Goal: Task Accomplishment & Management: Manage account settings

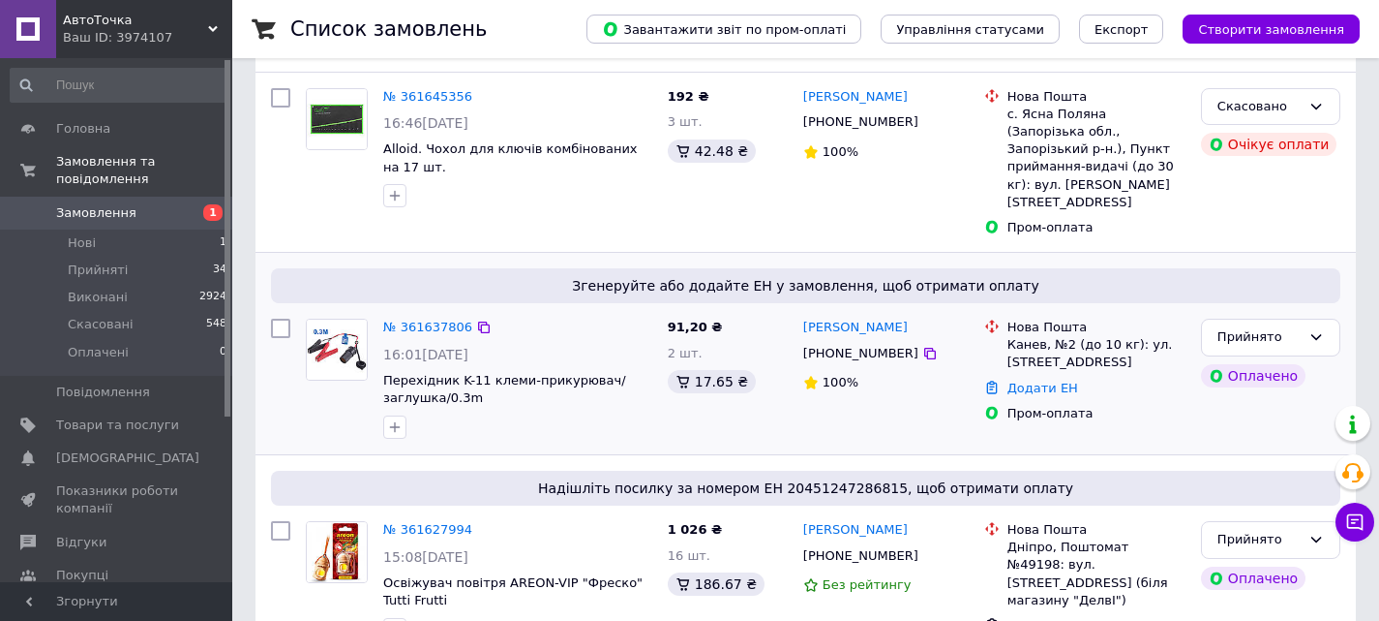
scroll to position [581, 0]
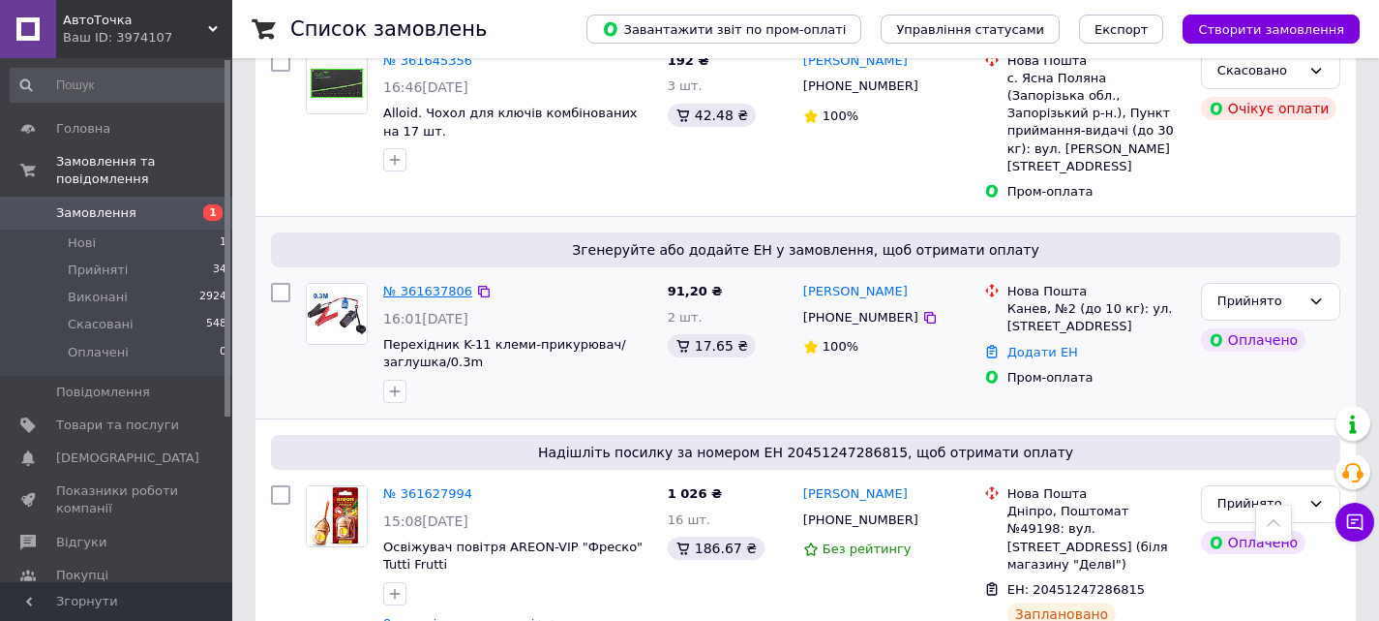
click at [422, 284] on link "№ 361637806" at bounding box center [427, 291] width 89 height 15
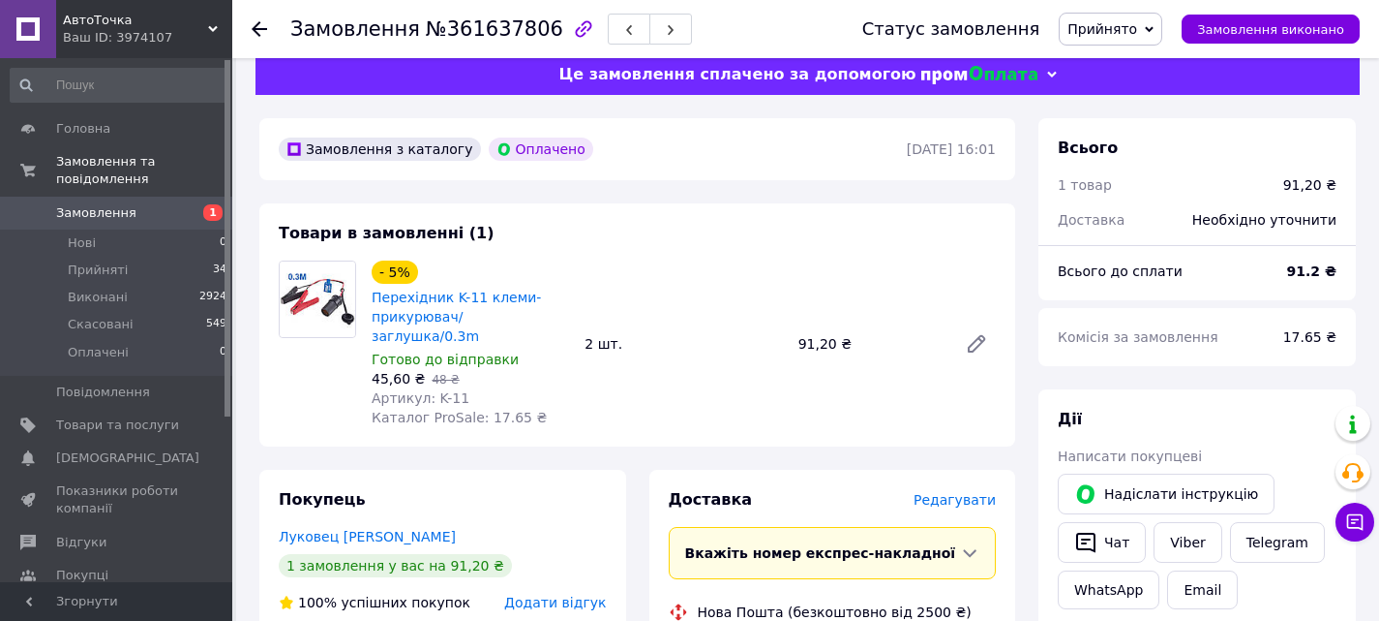
scroll to position [314, 0]
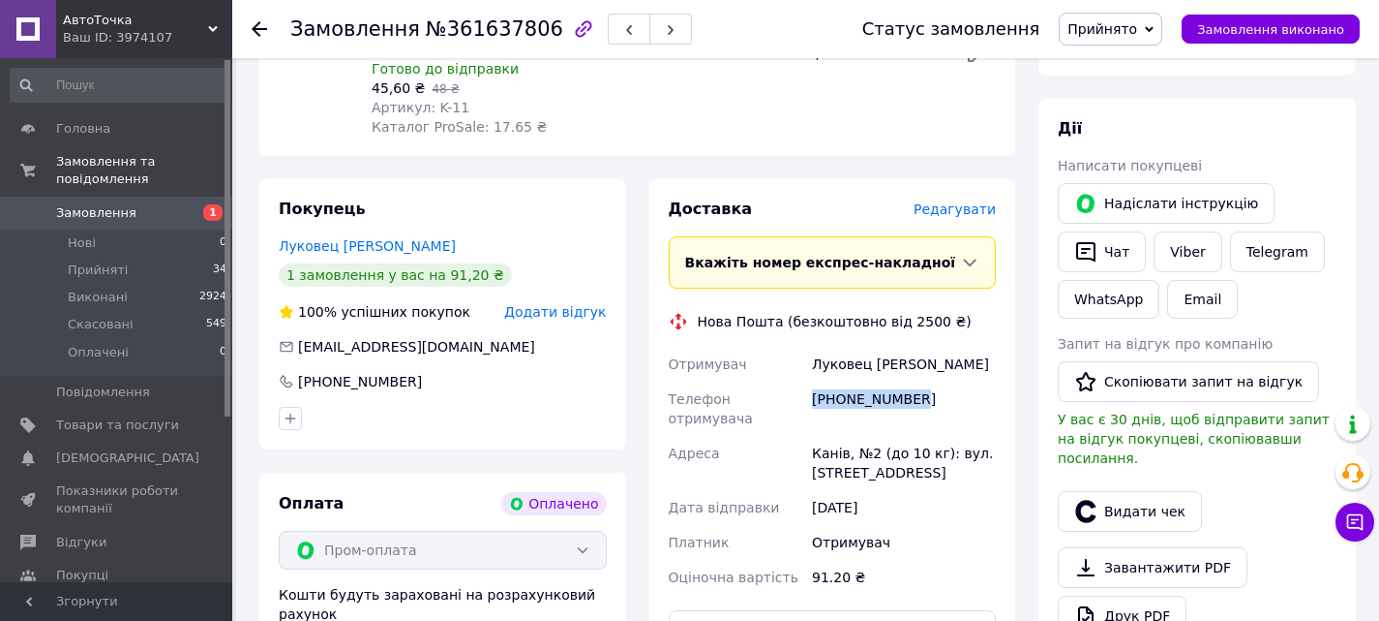
drag, startPoint x: 908, startPoint y: 381, endPoint x: 814, endPoint y: 382, distance: 93.9
click at [814, 382] on div "[PHONE_NUMBER]" at bounding box center [904, 408] width 192 height 54
copy div "[PHONE_NUMBER]"
click at [778, 616] on div "Доставка [PERSON_NAME] Вкажіть номер експрес-накладної Обов'язково введіть номе…" at bounding box center [833, 489] width 328 height 583
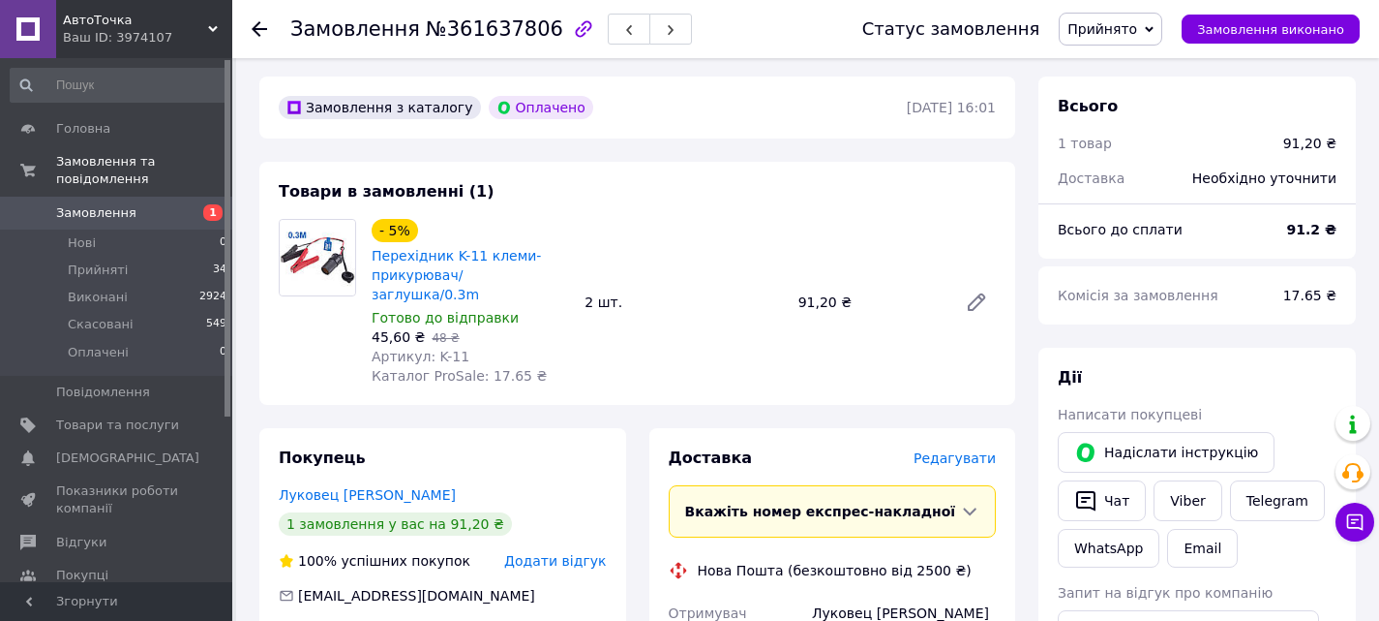
scroll to position [0, 0]
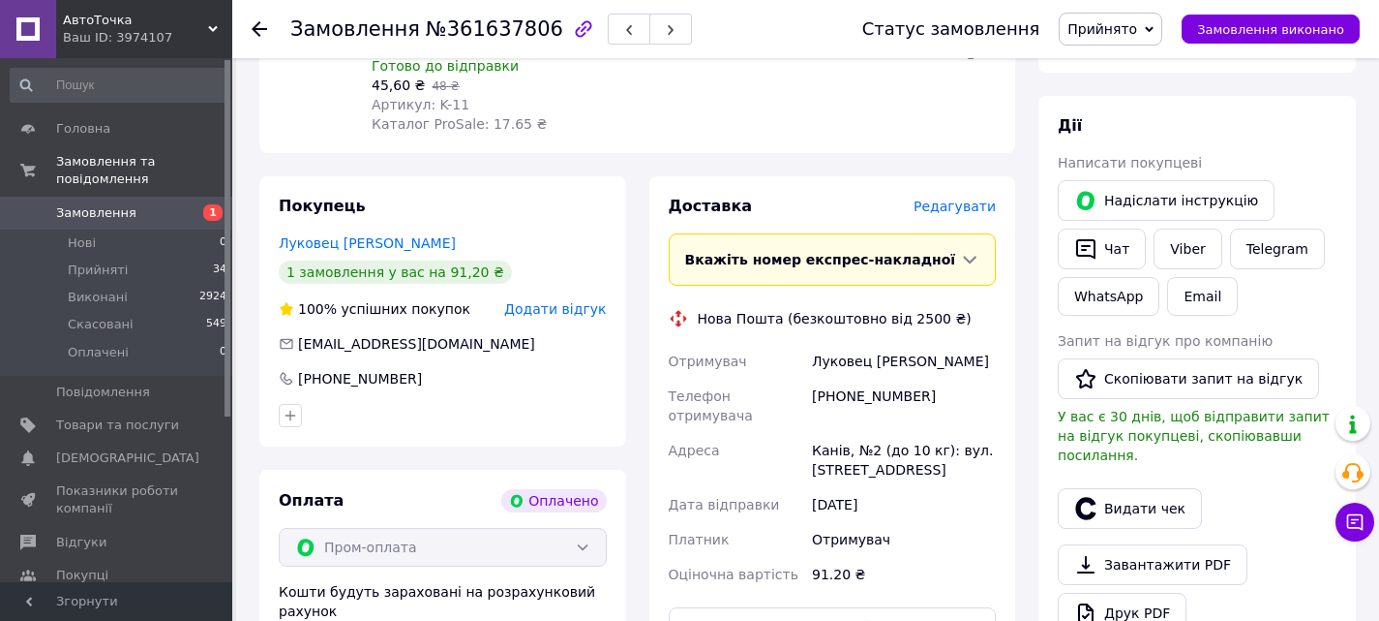
scroll to position [484, 0]
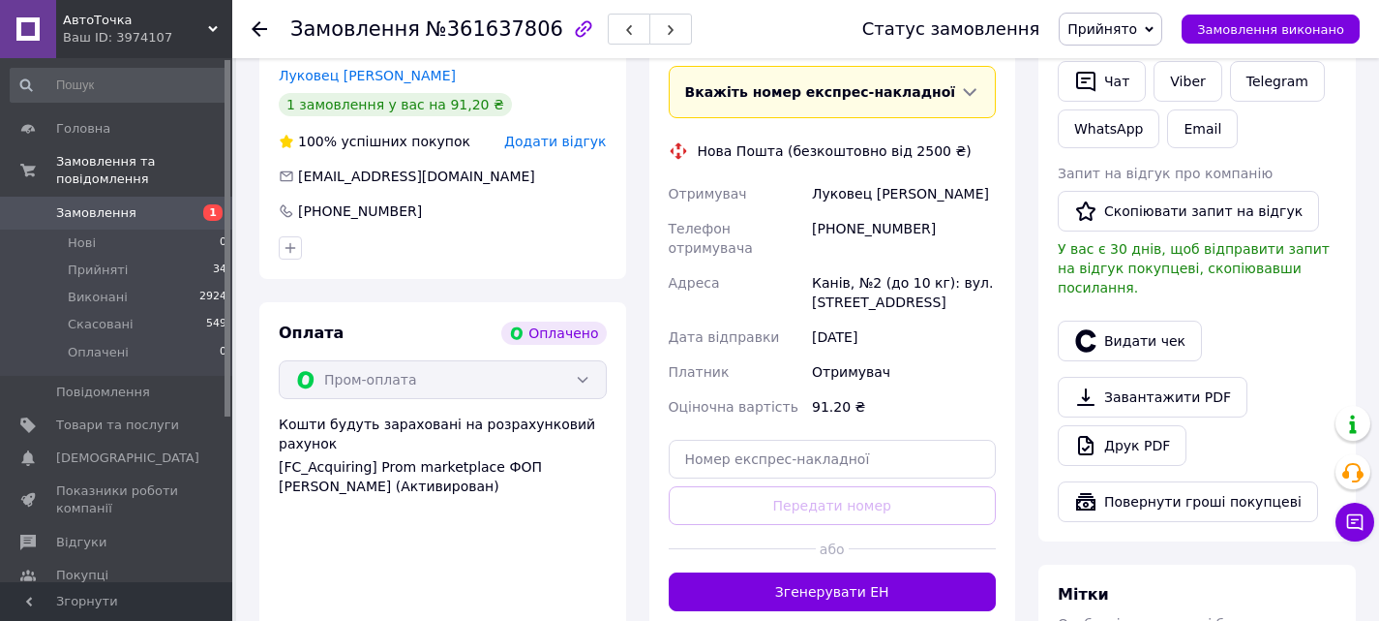
drag, startPoint x: 920, startPoint y: 264, endPoint x: 811, endPoint y: 241, distance: 110.9
click at [811, 265] on div "Канів, №2 (до 10 кг): вул. [STREET_ADDRESS]" at bounding box center [904, 292] width 192 height 54
copy div "Канів, №2 (до 10 кг): вул. [STREET_ADDRESS]"
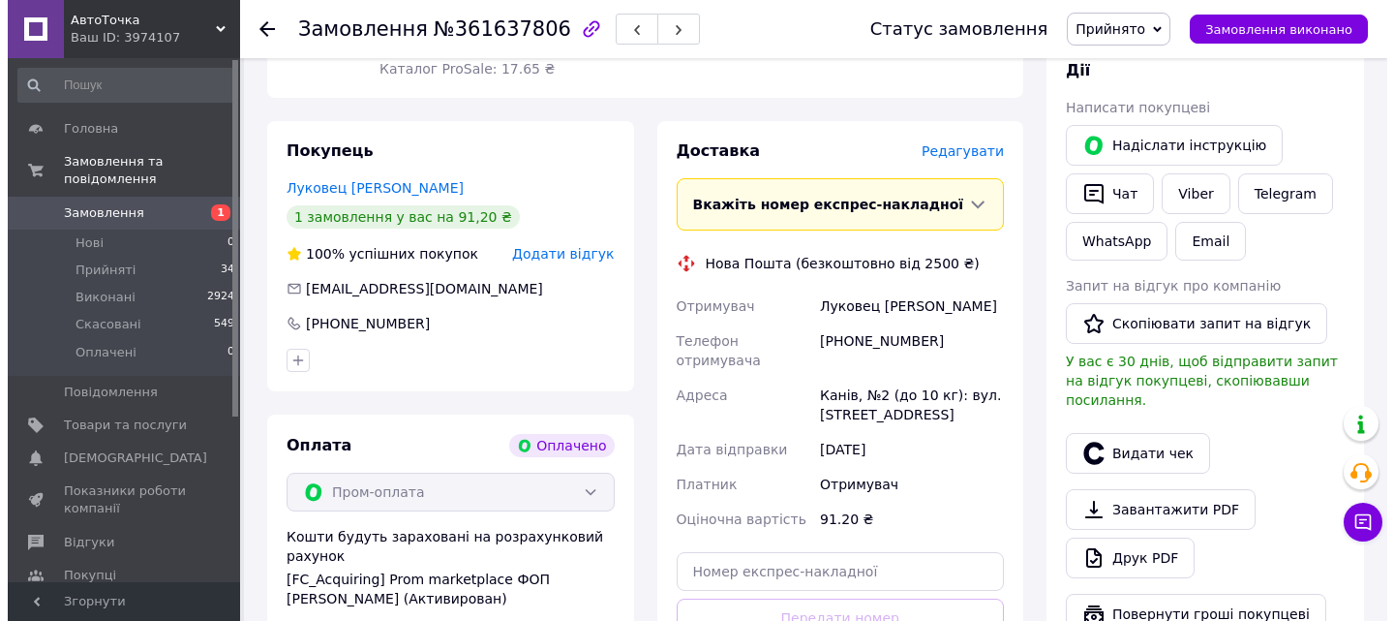
scroll to position [290, 0]
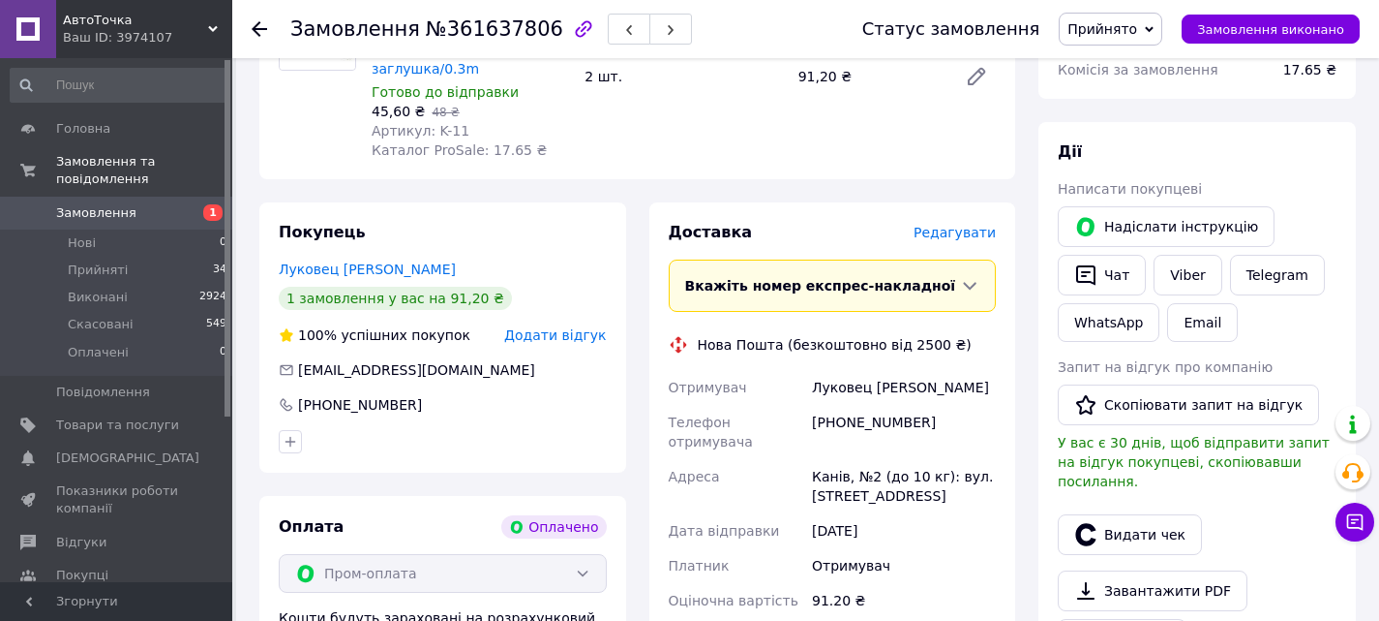
click at [957, 223] on div "Редагувати" at bounding box center [955, 232] width 82 height 19
click at [955, 225] on span "Редагувати" at bounding box center [955, 232] width 82 height 15
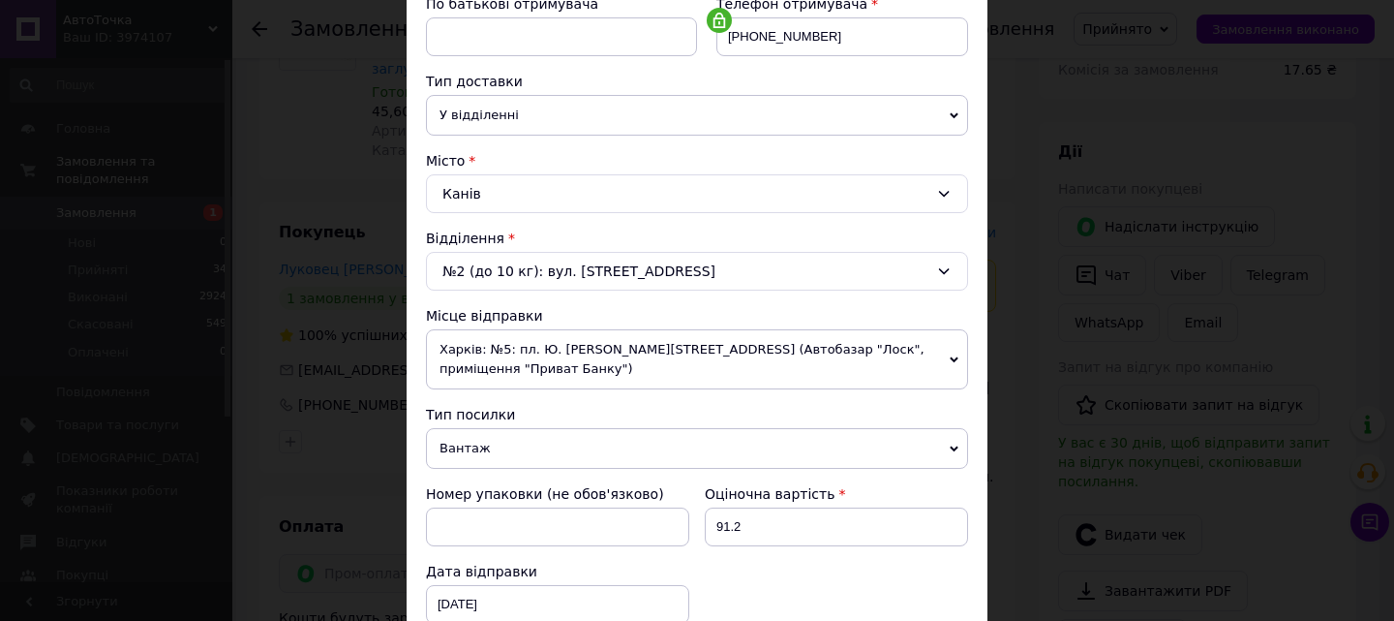
scroll to position [387, 0]
click at [510, 351] on span "Харків: №5: пл. Ю. [PERSON_NAME][STREET_ADDRESS] (Автобазар "Лоск", приміщення …" at bounding box center [697, 358] width 542 height 60
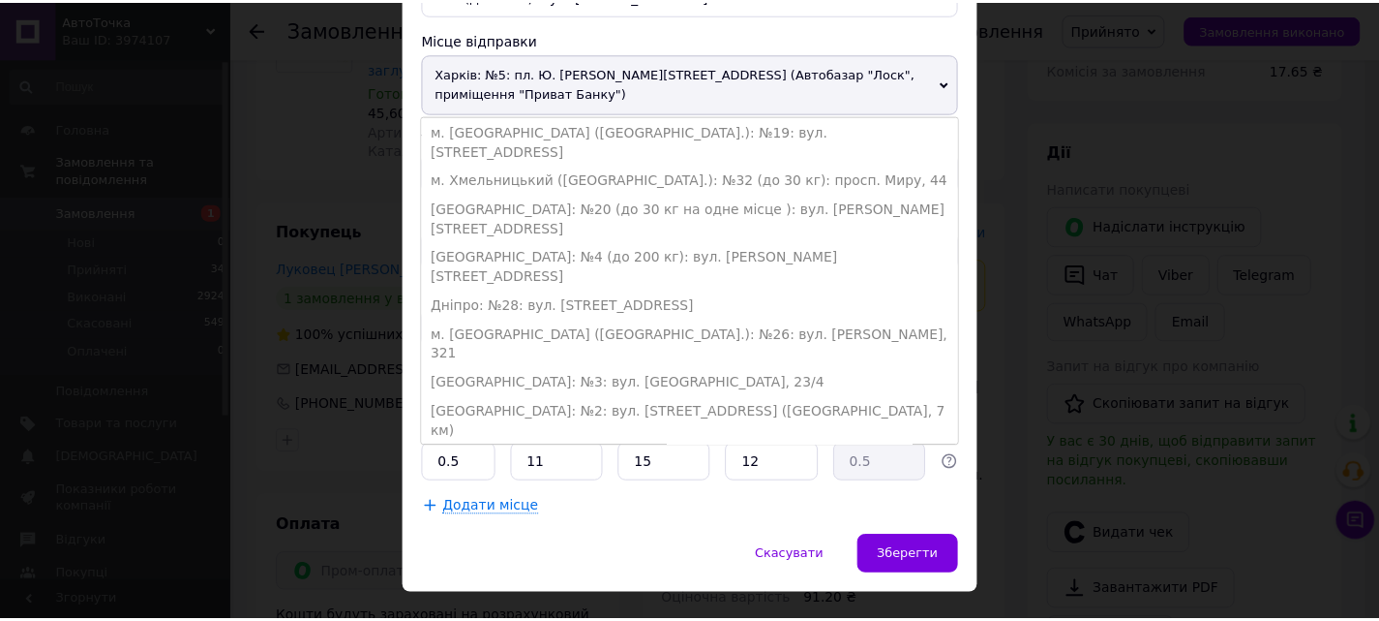
scroll to position [665, 0]
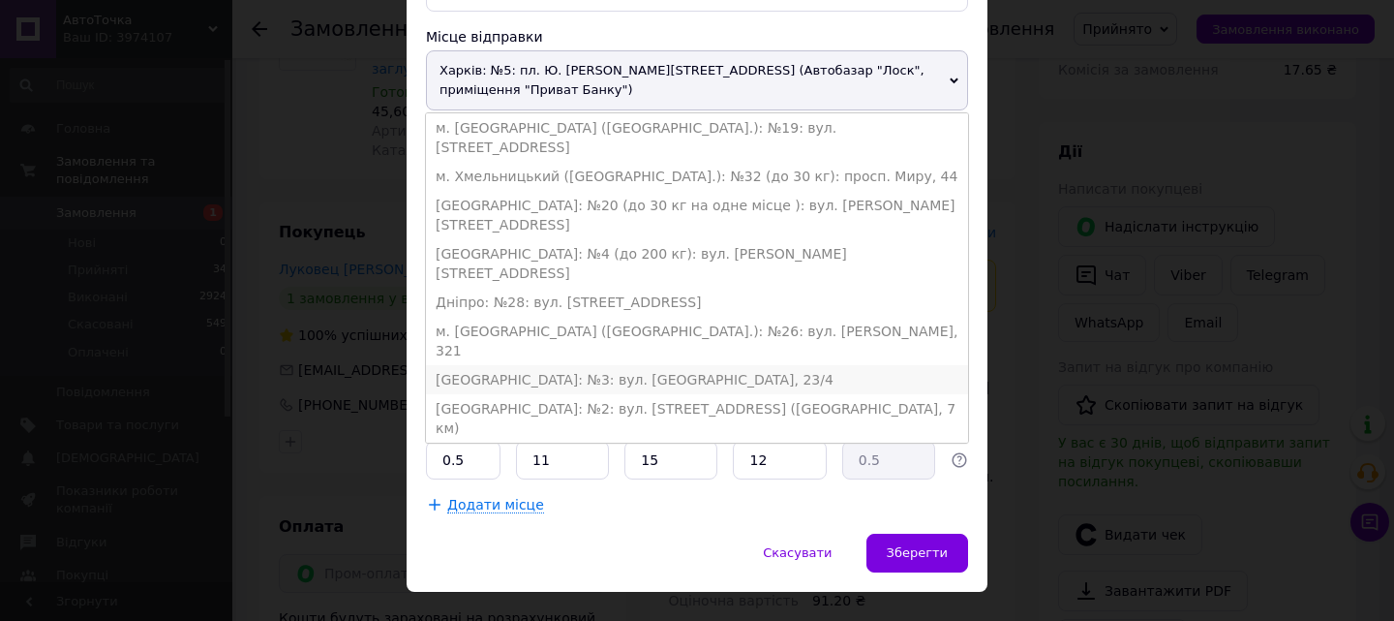
click at [500, 365] on li "[GEOGRAPHIC_DATA]: №3: вул. [GEOGRAPHIC_DATA], 23/4" at bounding box center [697, 379] width 542 height 29
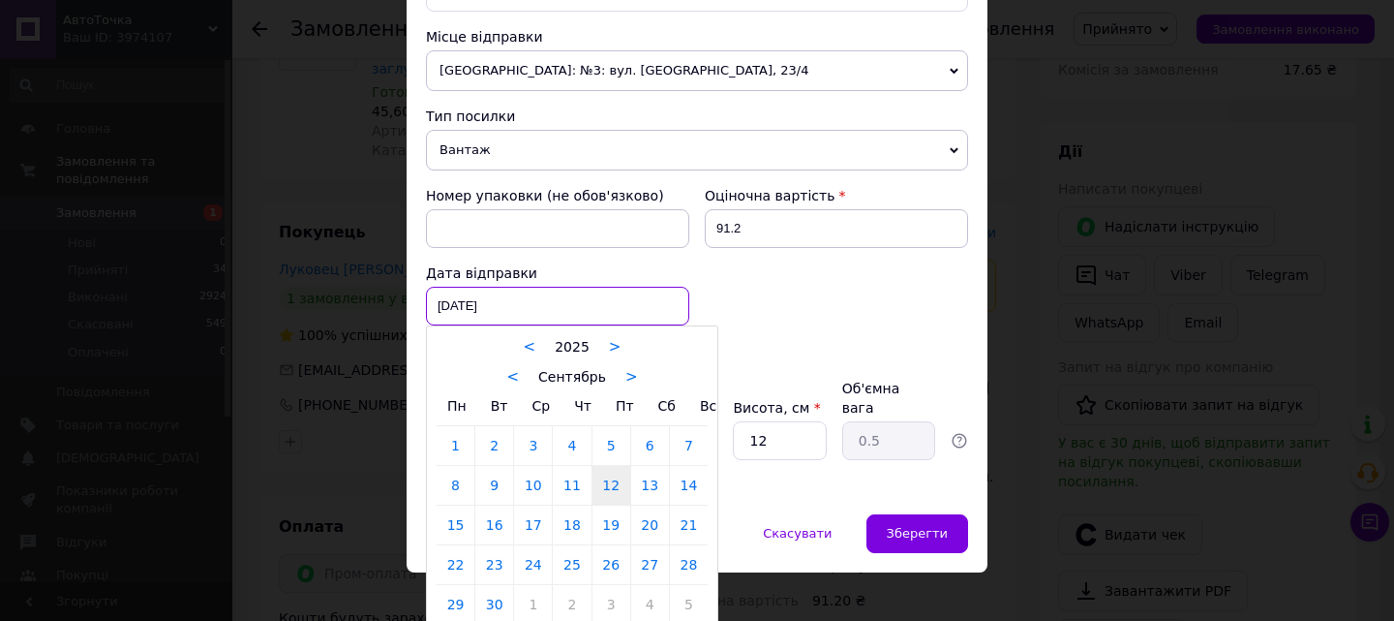
click at [593, 306] on div "[DATE] < 2025 > < Сентябрь > Пн Вт Ср Чт Пт Сб Вс 1 2 3 4 5 6 7 8 9 10 11 12 13…" at bounding box center [557, 306] width 263 height 39
click at [639, 483] on link "13" at bounding box center [650, 485] width 38 height 39
type input "[DATE]"
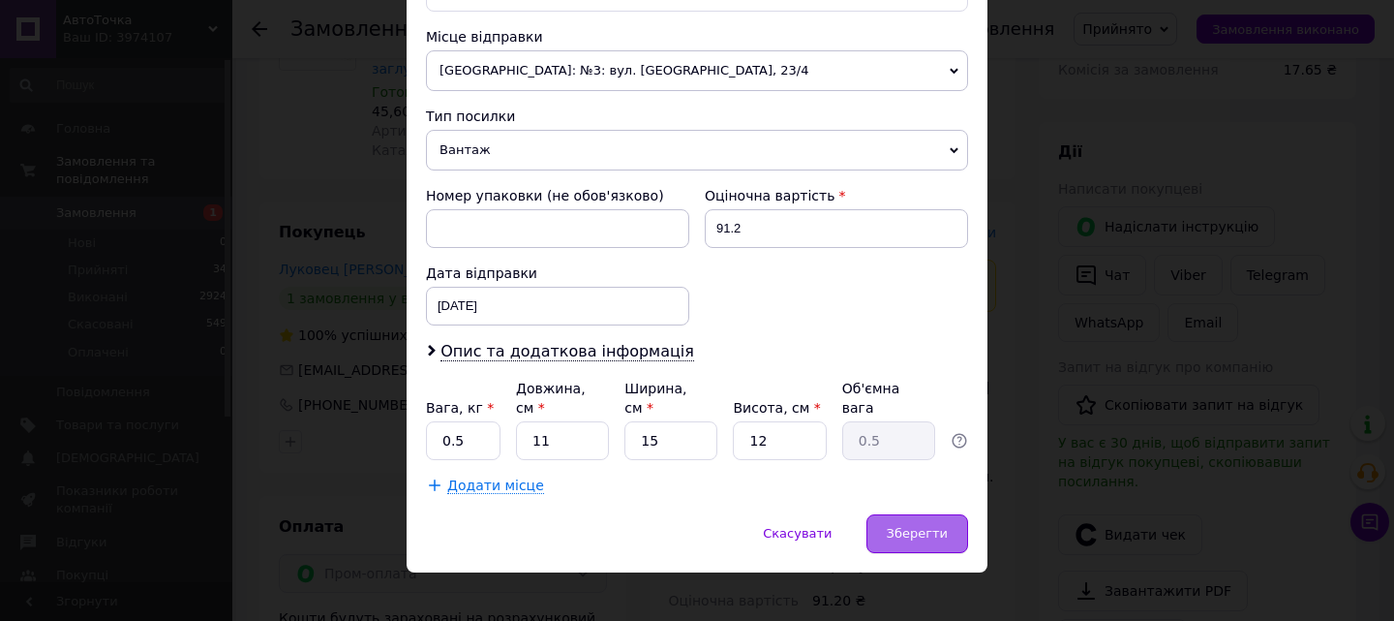
click at [922, 526] on span "Зберегти" at bounding box center [917, 533] width 61 height 15
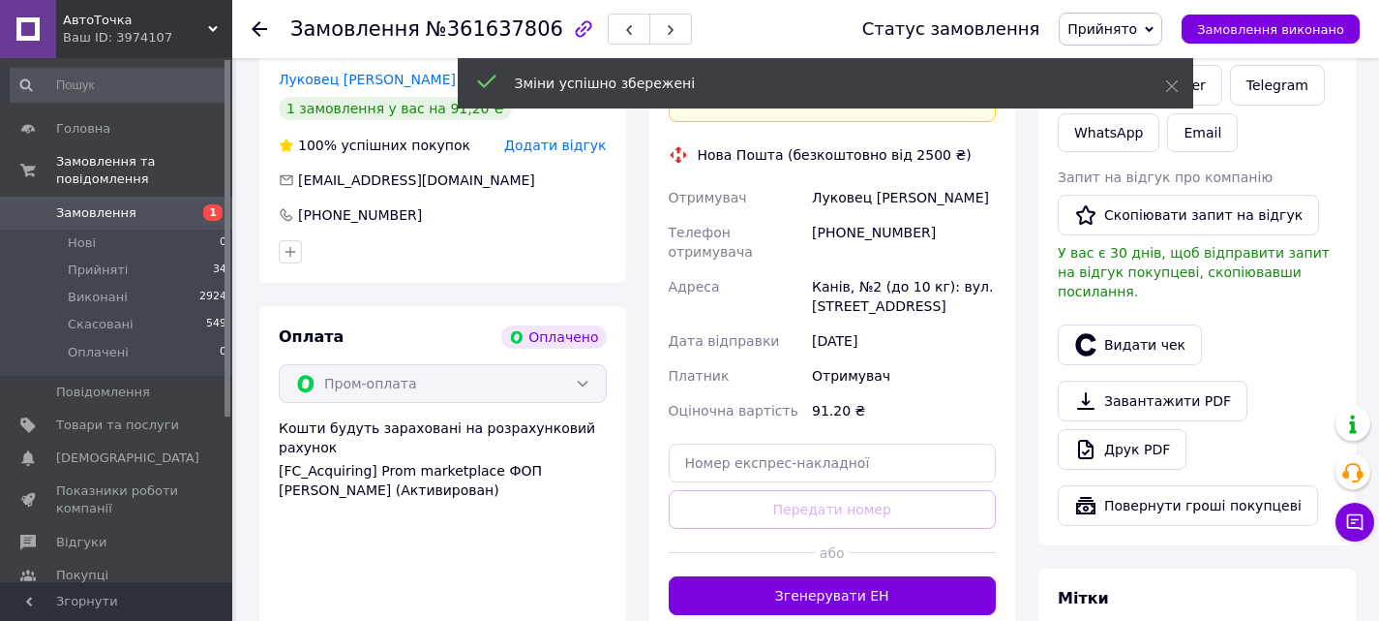
scroll to position [484, 0]
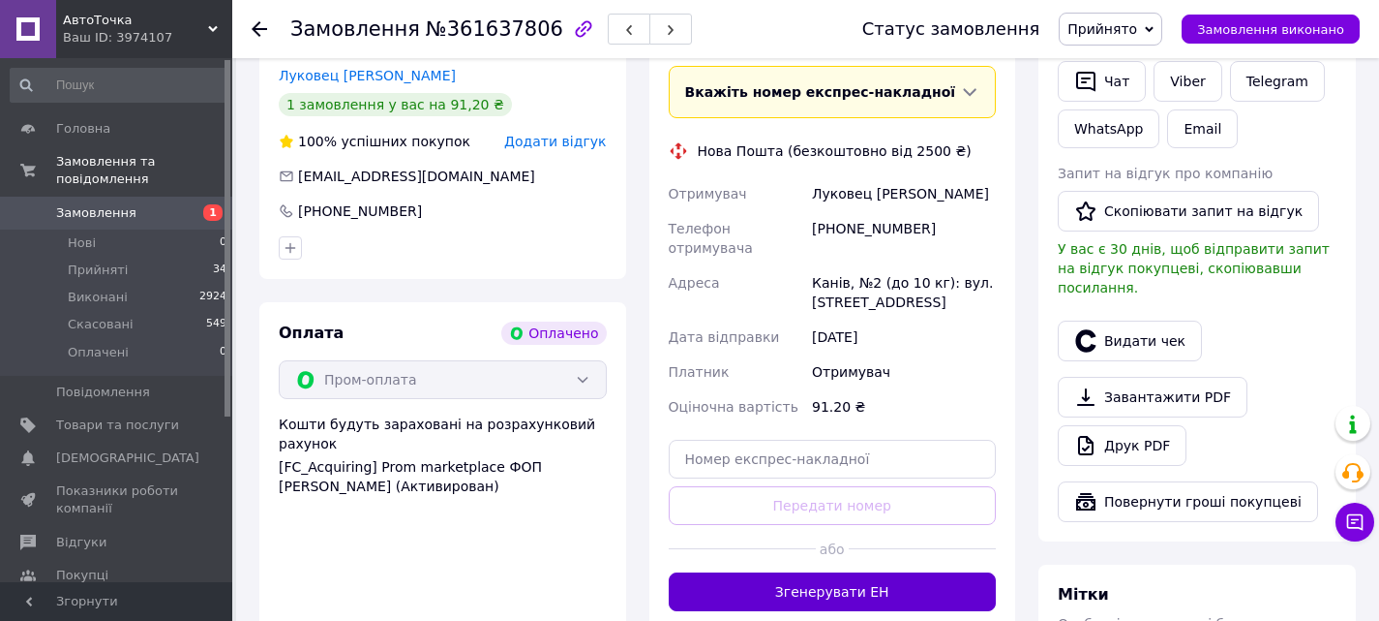
click at [874, 572] on button "Згенерувати ЕН" at bounding box center [833, 591] width 328 height 39
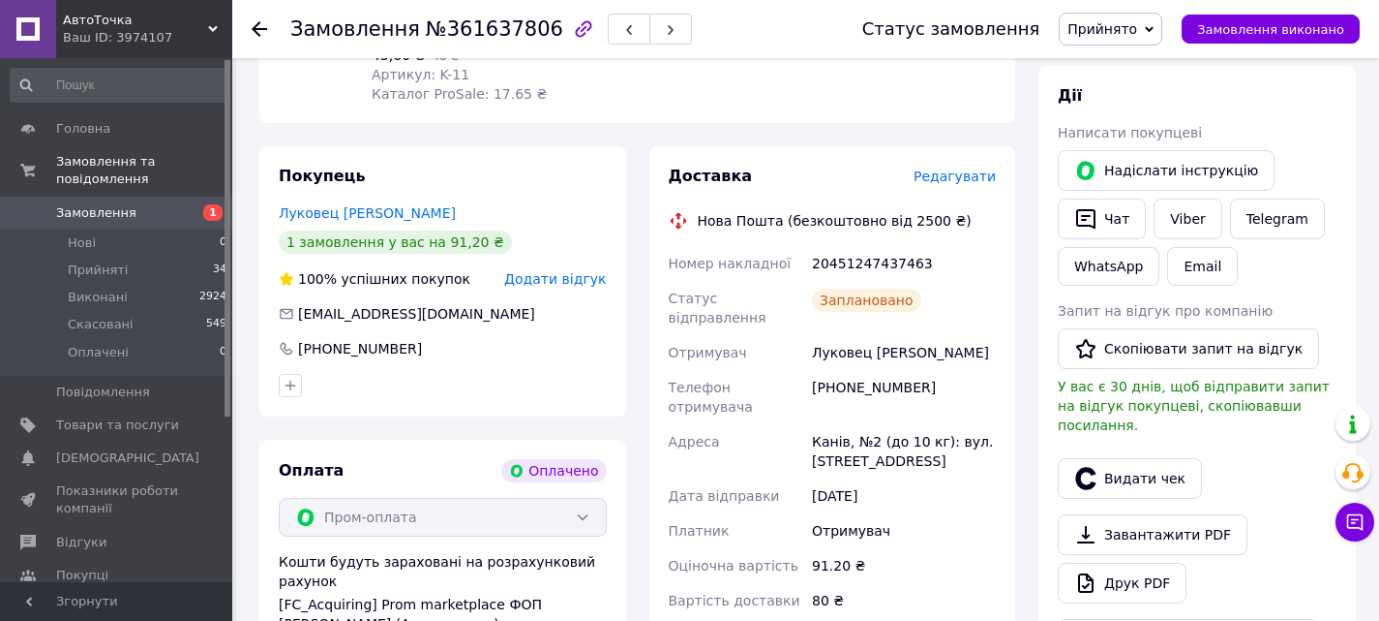
scroll to position [290, 0]
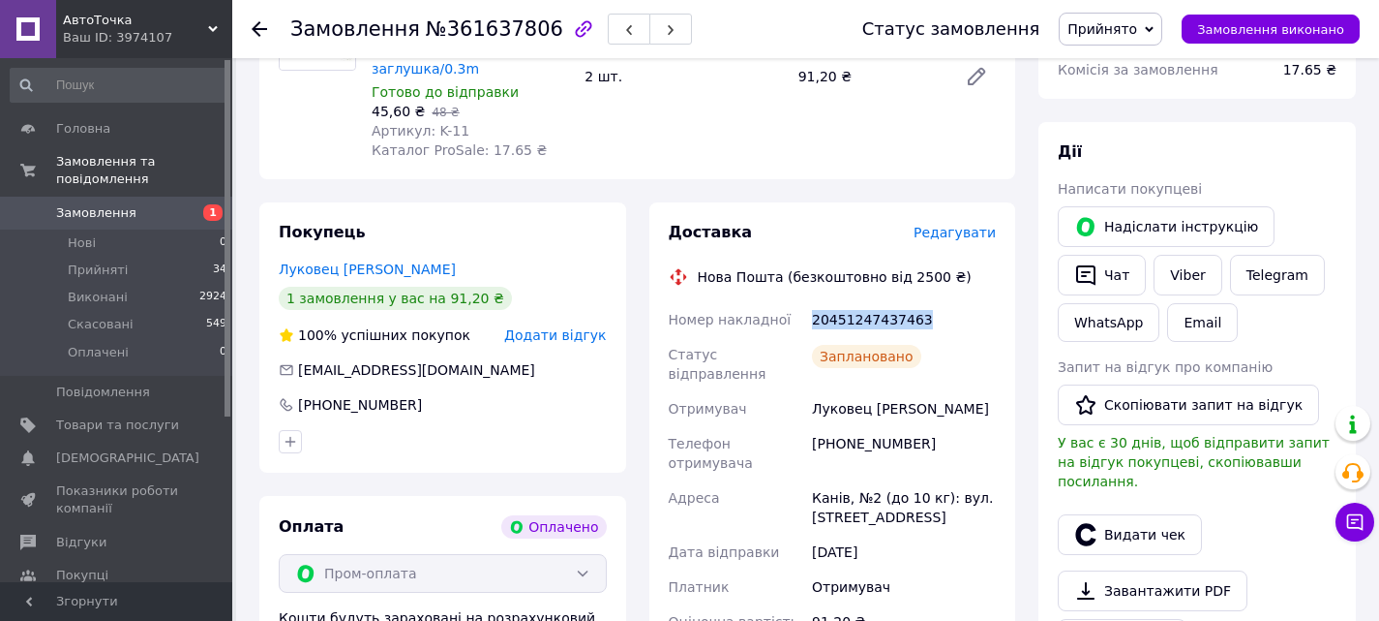
drag, startPoint x: 913, startPoint y: 302, endPoint x: 814, endPoint y: 299, distance: 98.8
click at [814, 302] on div "20451247437463" at bounding box center [904, 319] width 192 height 35
copy div "20451247437463"
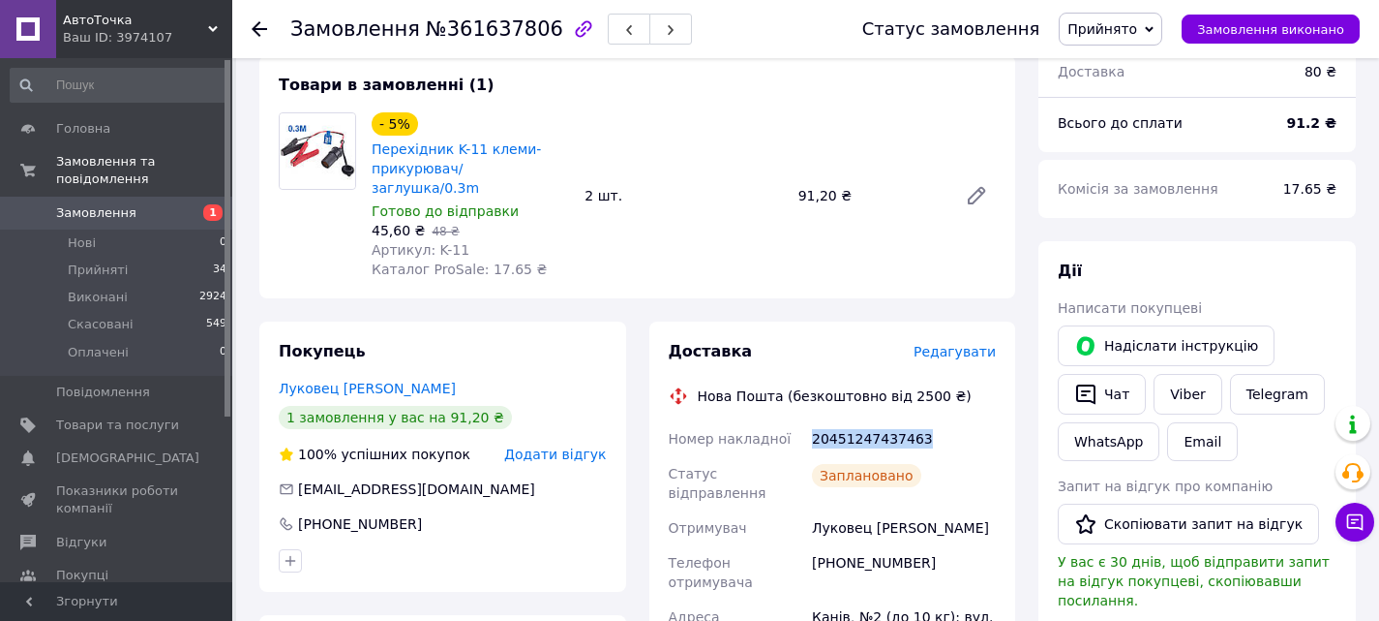
scroll to position [0, 0]
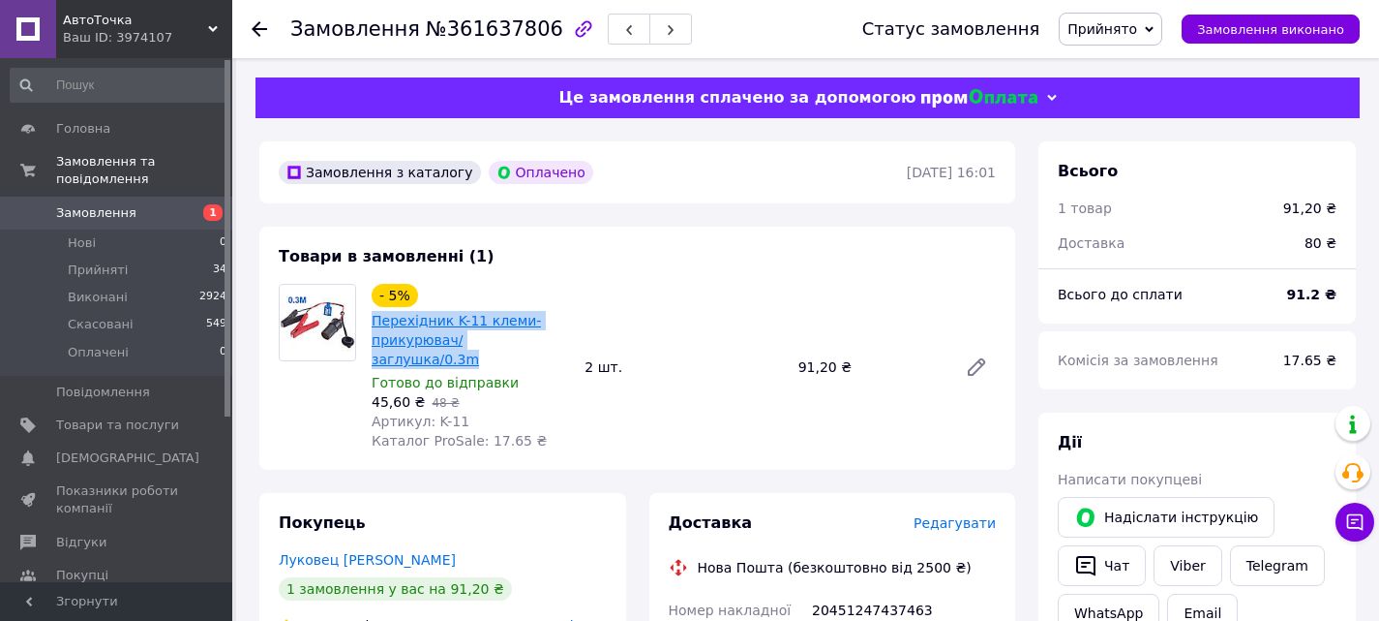
drag, startPoint x: 552, startPoint y: 336, endPoint x: 375, endPoint y: 322, distance: 177.7
click at [375, 322] on span "Перехідник K-11 клеми-прикурювач/заглушка/0.3m" at bounding box center [470, 340] width 197 height 58
copy link "Перехідник K-11 клеми-прикурювач/заглушка/0.3m"
click at [155, 204] on span "Замовлення" at bounding box center [117, 212] width 123 height 17
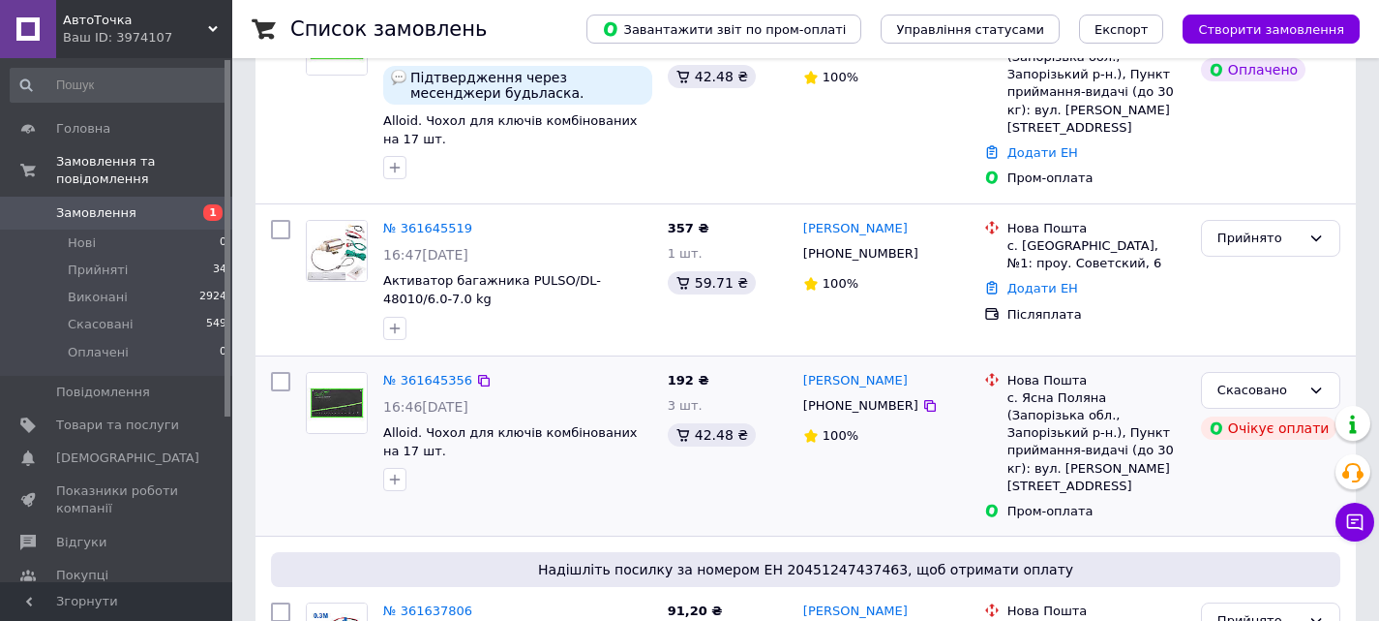
scroll to position [194, 0]
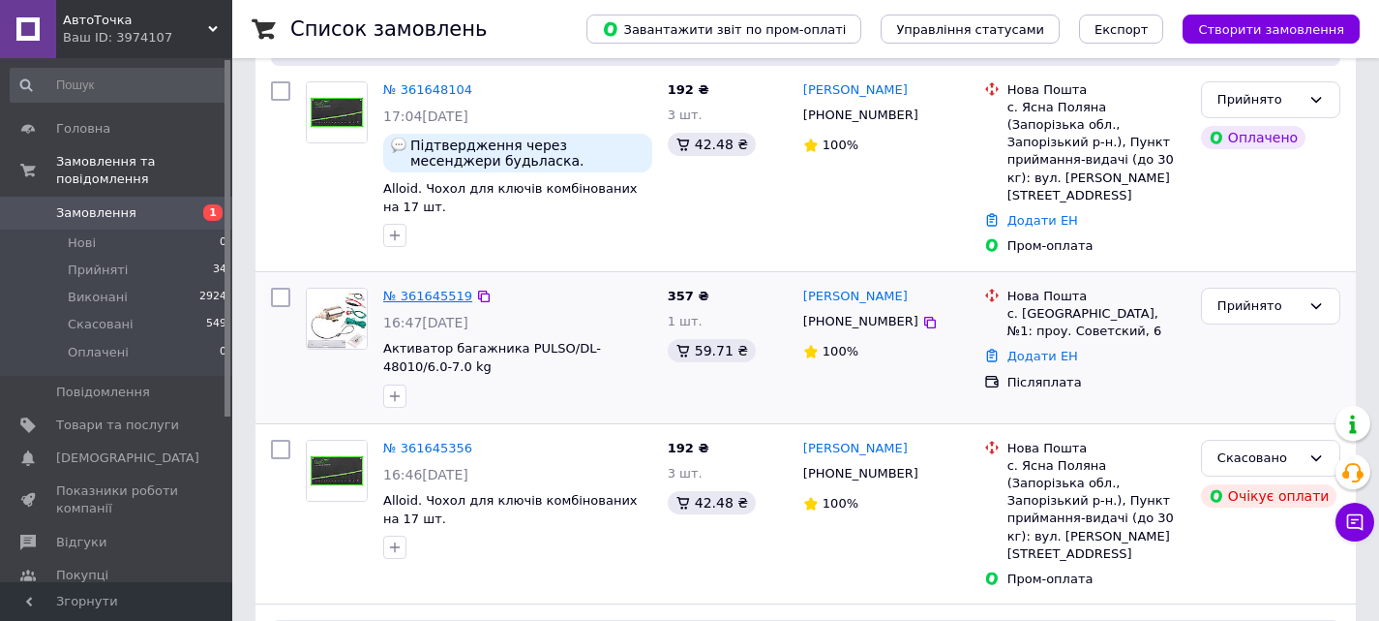
click at [443, 288] on link "№ 361645519" at bounding box center [427, 295] width 89 height 15
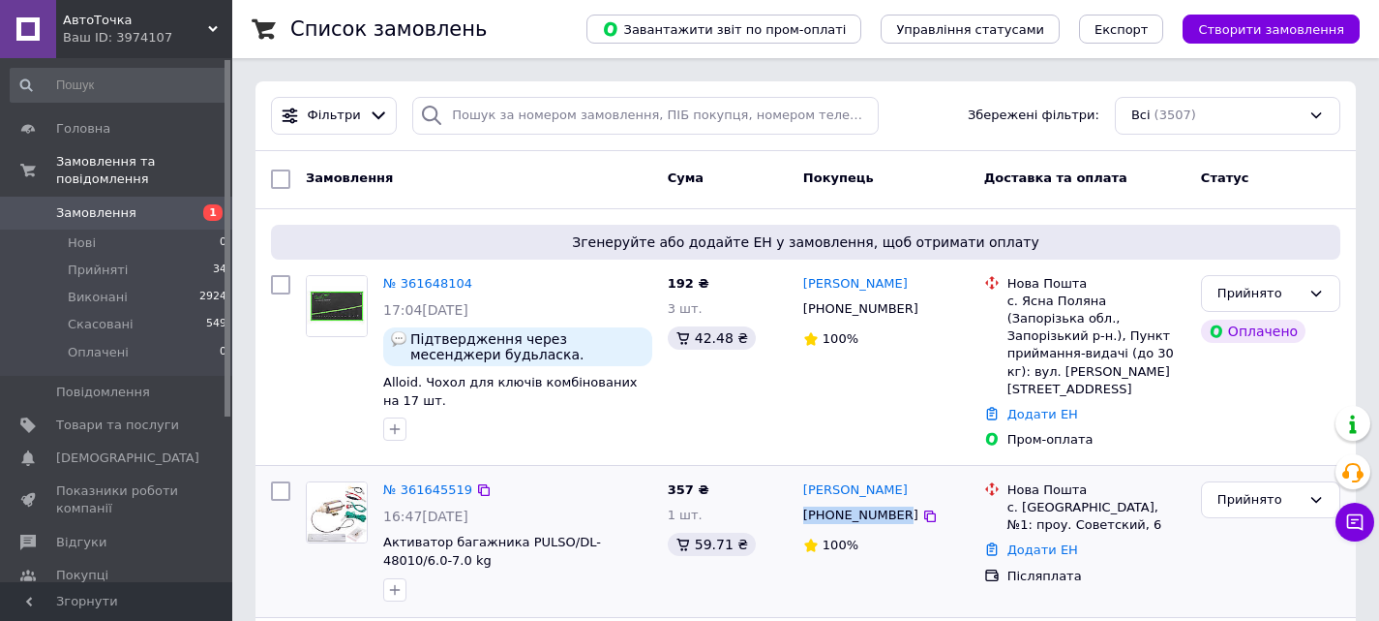
drag, startPoint x: 894, startPoint y: 509, endPoint x: 803, endPoint y: 507, distance: 91.0
click at [803, 507] on div "[PHONE_NUMBER]" at bounding box center [861, 514] width 123 height 25
copy div "[PHONE_NUMBER]"
click at [297, 398] on div at bounding box center [280, 362] width 35 height 190
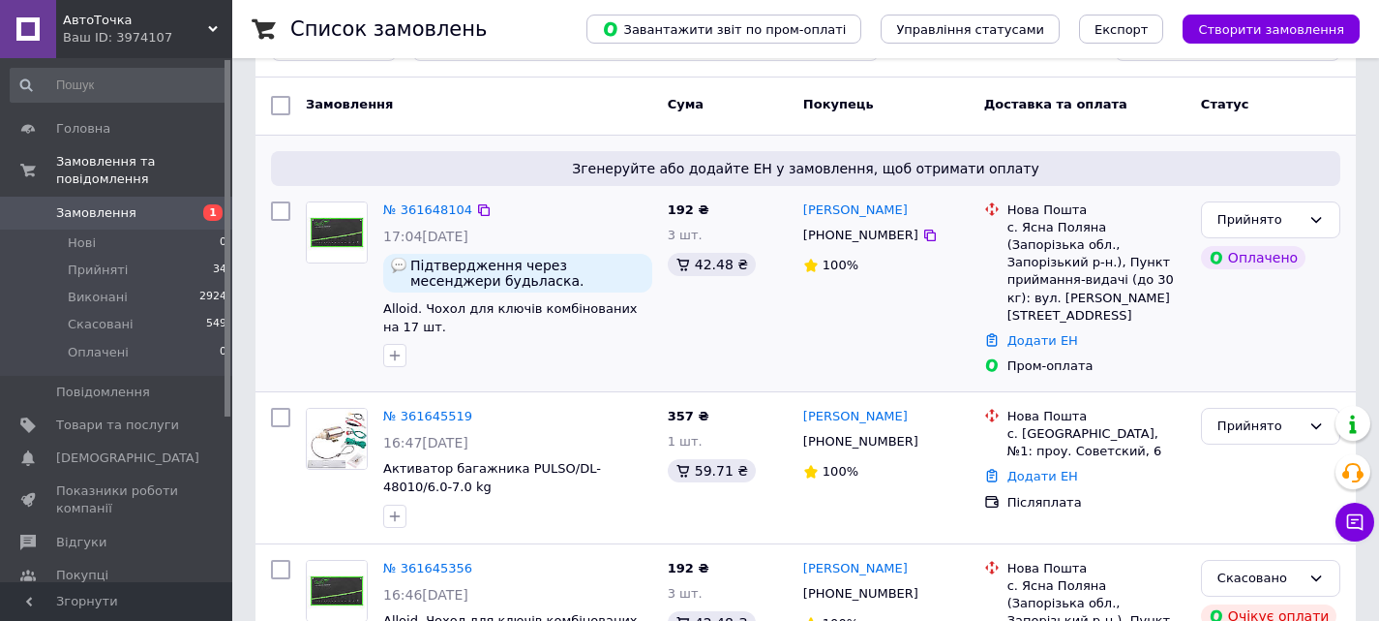
scroll to position [97, 0]
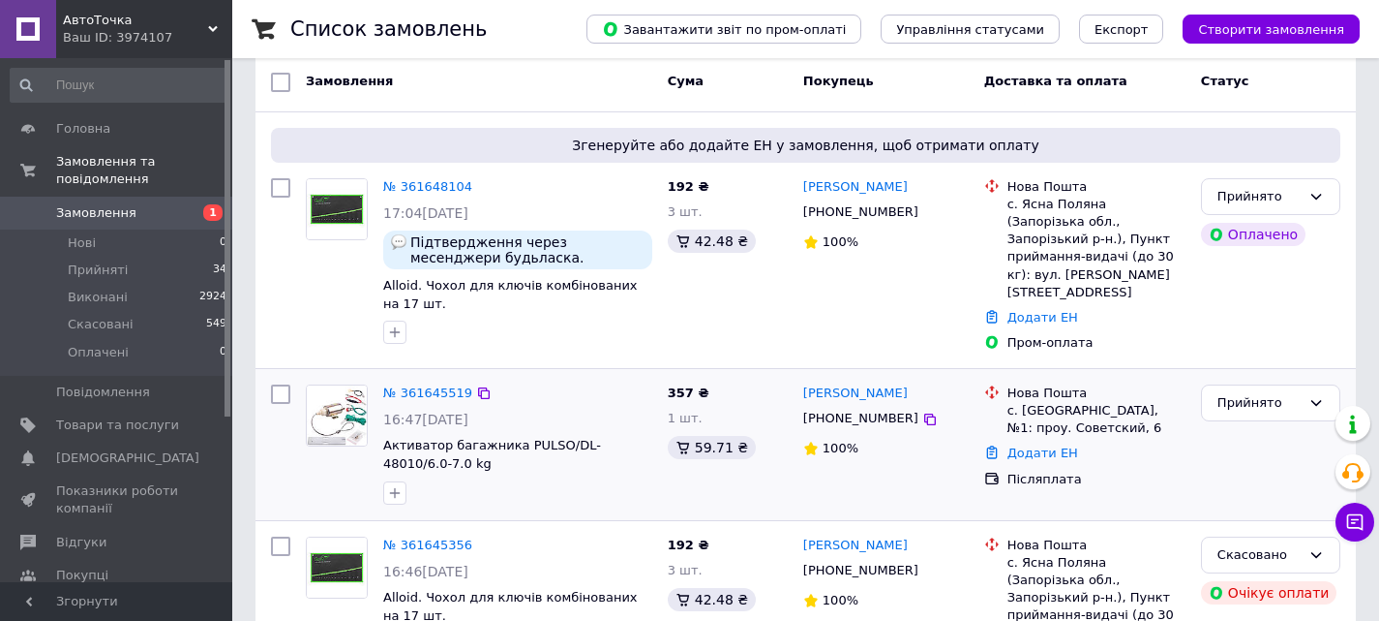
click at [273, 459] on div at bounding box center [280, 445] width 35 height 136
click at [424, 387] on link "№ 361645519" at bounding box center [427, 392] width 89 height 15
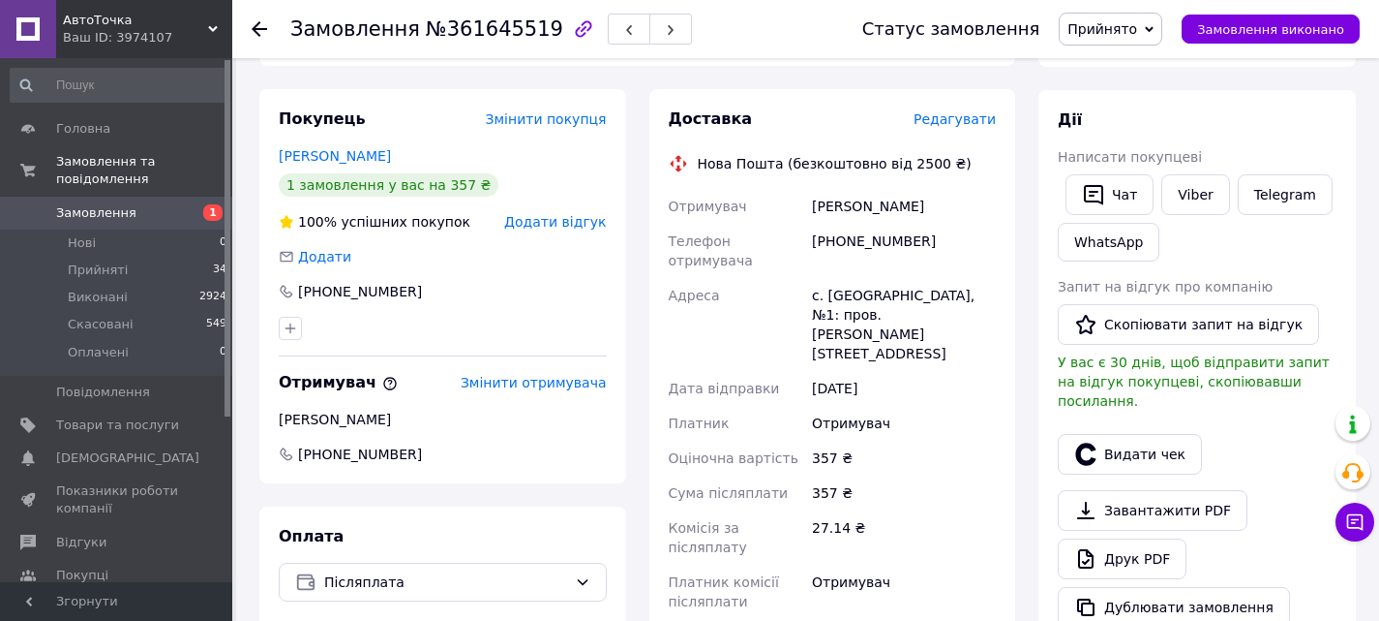
scroll to position [320, 0]
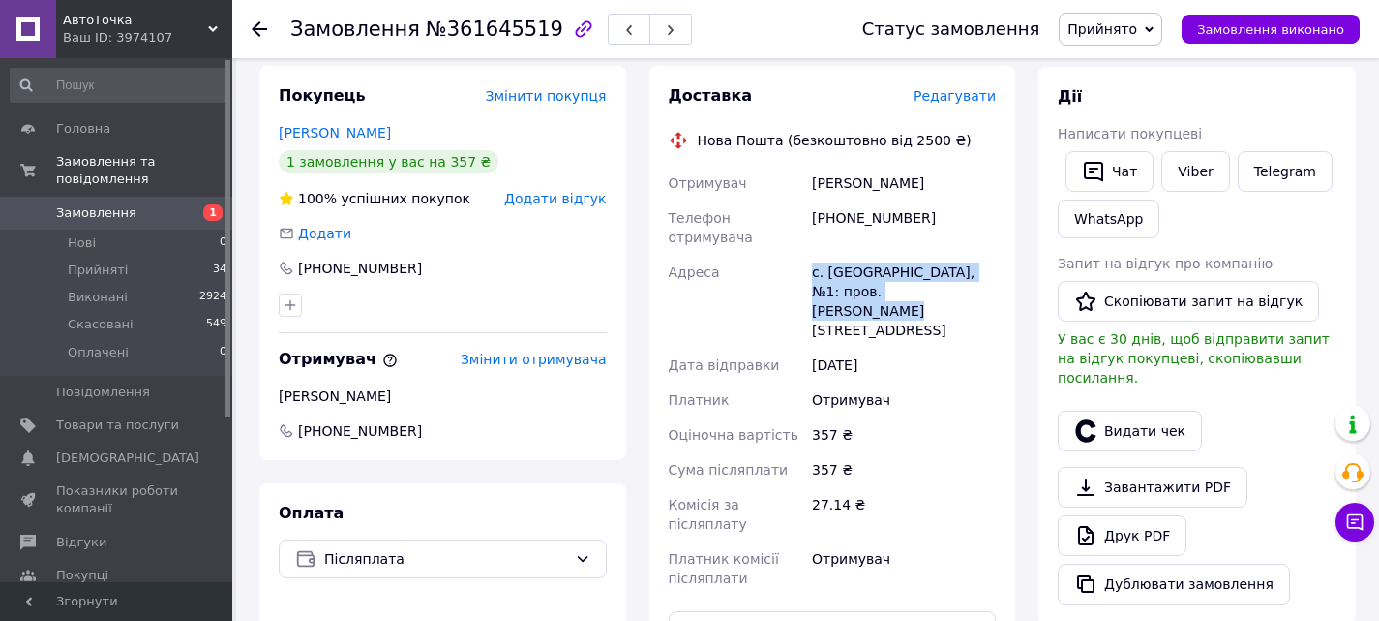
drag, startPoint x: 943, startPoint y: 267, endPoint x: 802, endPoint y: 257, distance: 141.7
click at [802, 257] on div "Отримувач [PERSON_NAME] отримувача [PHONE_NUMBER] Адреса [PERSON_NAME]. [GEOGRA…" at bounding box center [833, 381] width 336 height 430
copy div "Адреса с. [GEOGRAPHIC_DATA], №1: пров. [PERSON_NAME][STREET_ADDRESS]"
click at [273, 456] on div "Покупець Змінити покупця [PERSON_NAME] 1 замовлення у вас на 357 ₴ 100% успішни…" at bounding box center [442, 263] width 367 height 394
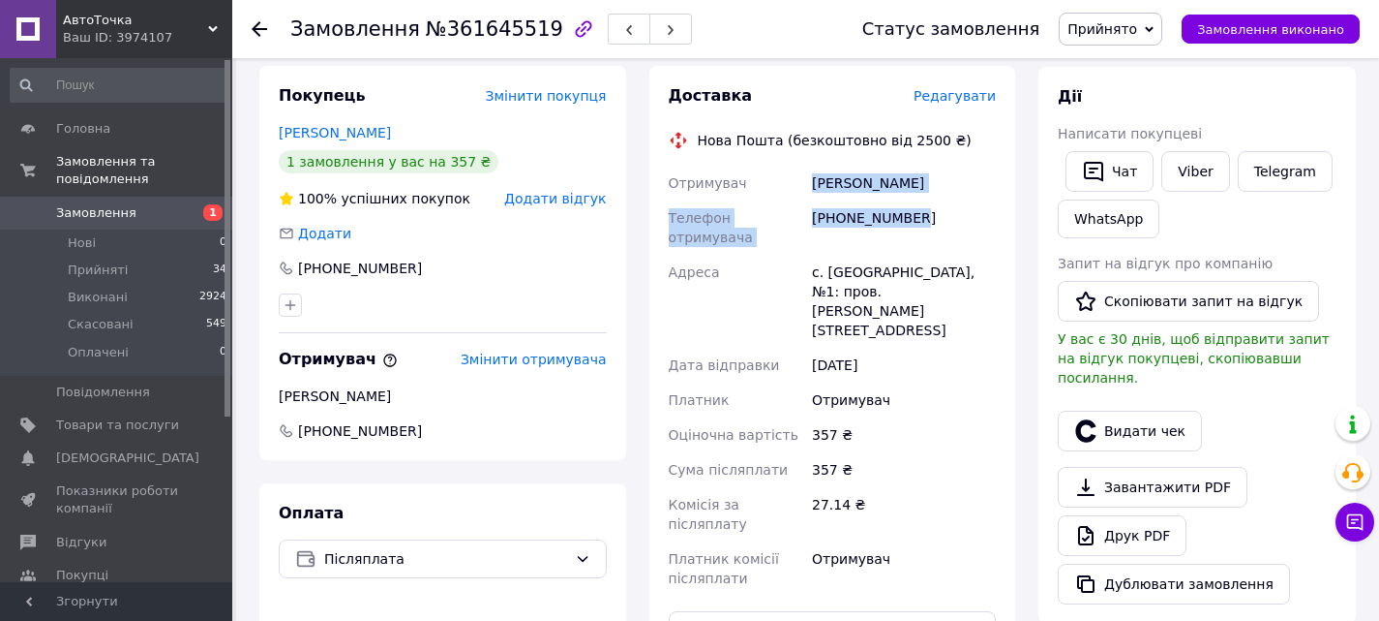
drag, startPoint x: 901, startPoint y: 207, endPoint x: 806, endPoint y: 183, distance: 97.9
click at [806, 183] on div "Отримувач [PERSON_NAME] отримувача [PHONE_NUMBER] Адреса [PERSON_NAME]. [GEOGRA…" at bounding box center [833, 381] width 336 height 430
copy div "Отримувач [PERSON_NAME] отримувача [PHONE_NUMBER]"
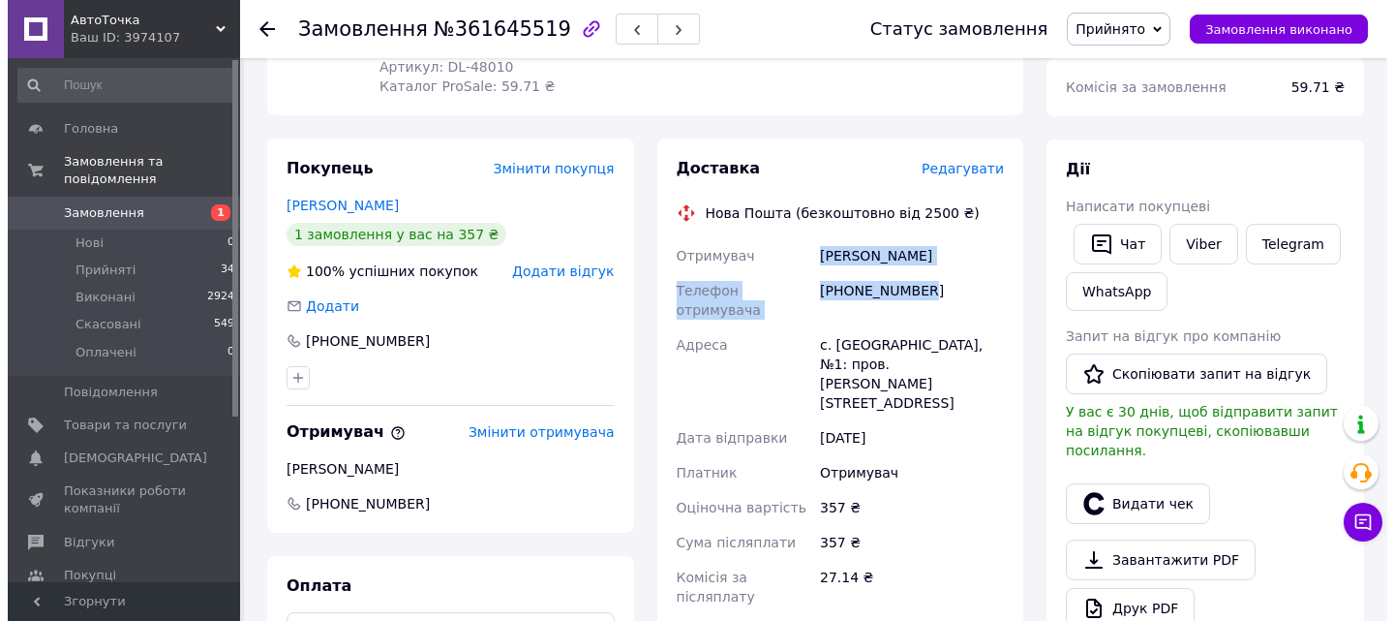
scroll to position [224, 0]
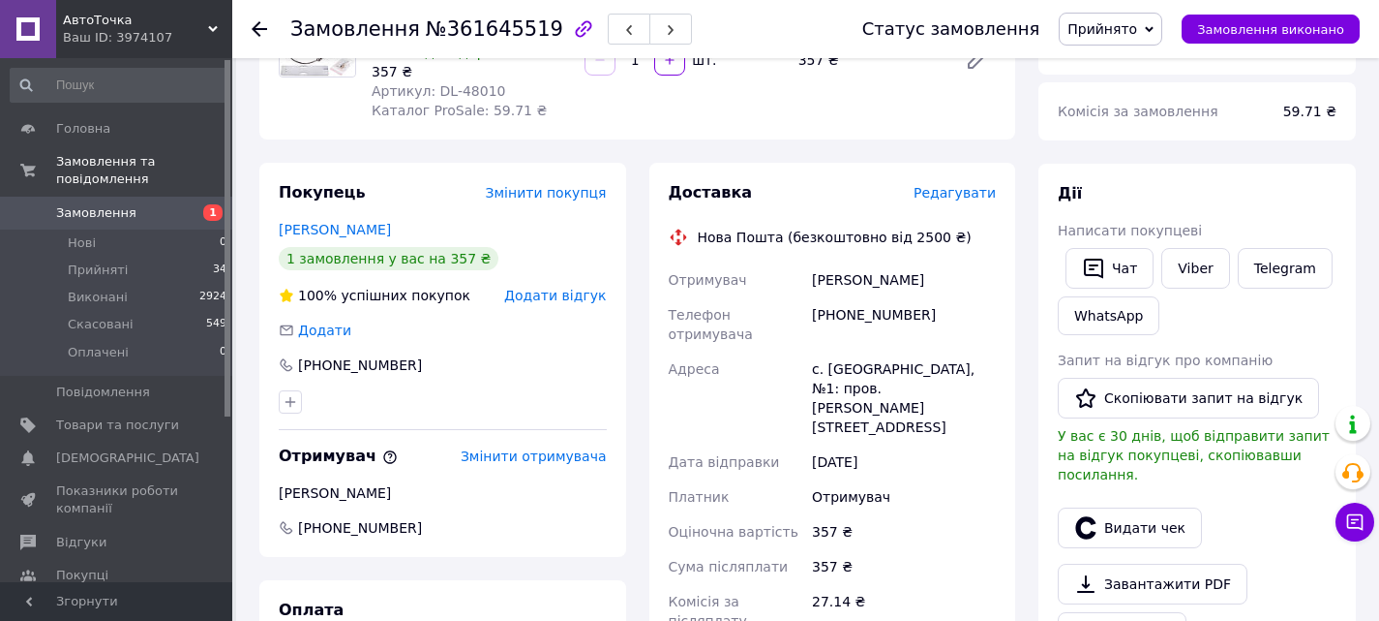
click at [952, 196] on span "Редагувати" at bounding box center [955, 192] width 82 height 15
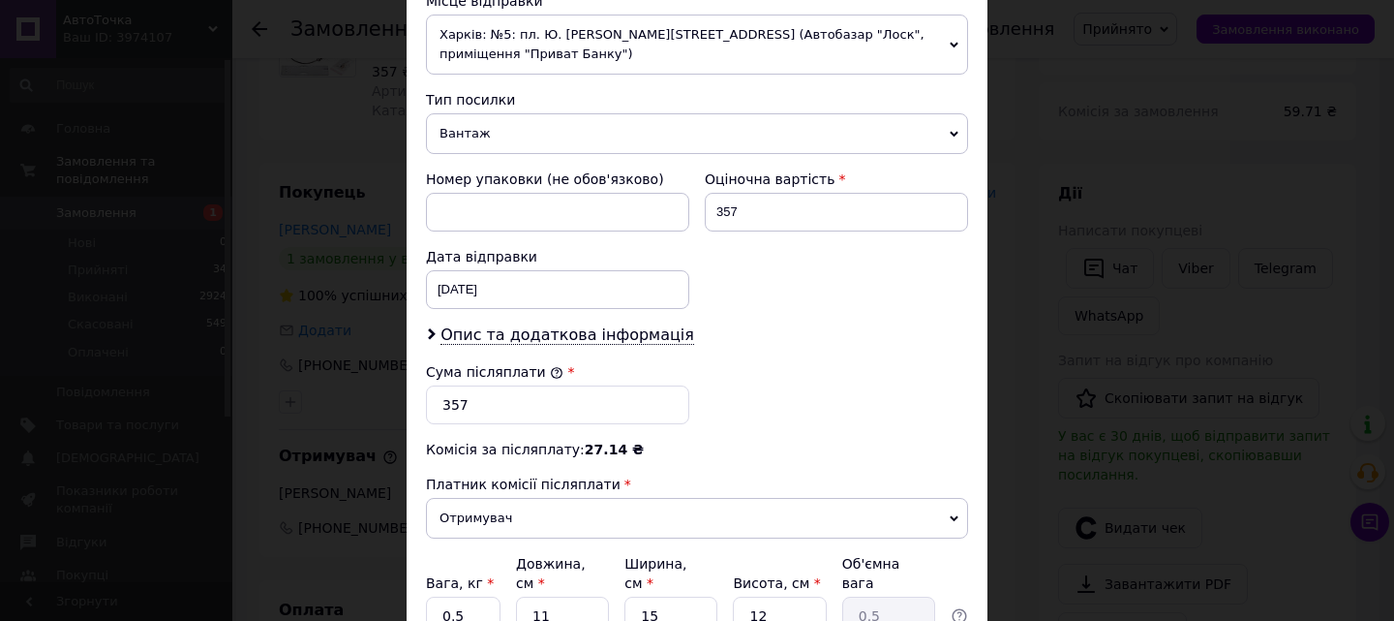
scroll to position [678, 0]
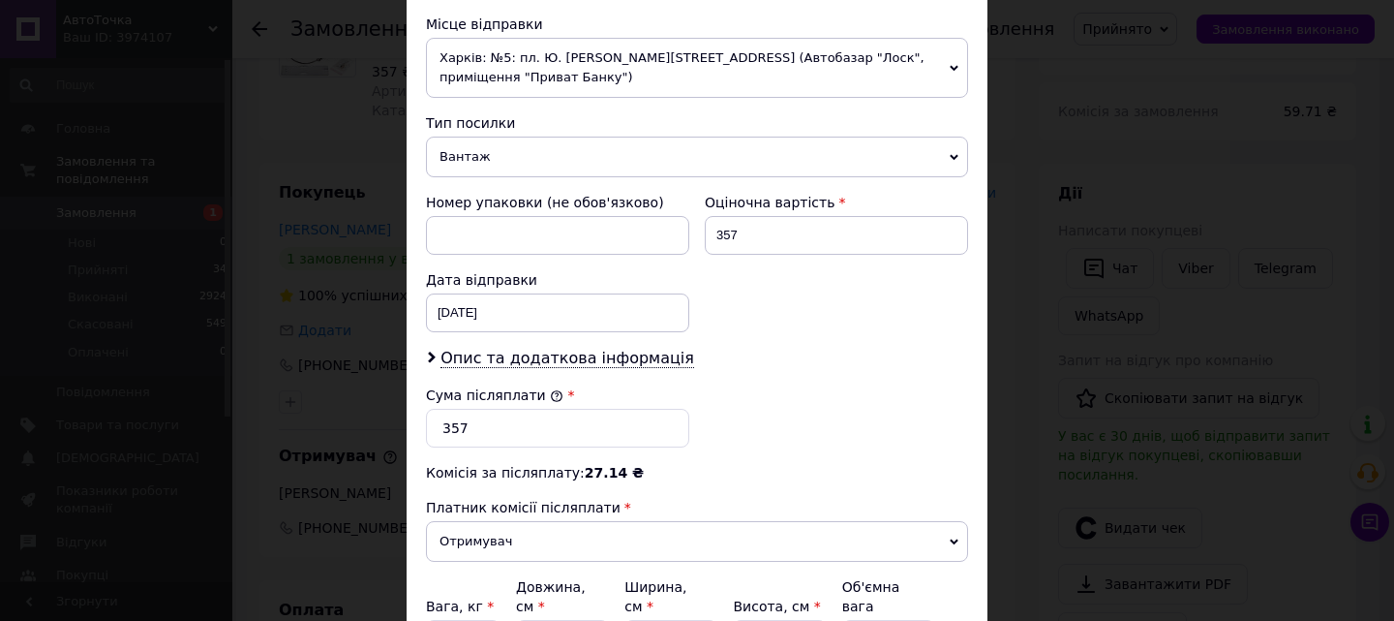
click at [495, 61] on span "Харків: №5: пл. Ю. [PERSON_NAME][STREET_ADDRESS] (Автобазар "Лоск", приміщення …" at bounding box center [697, 68] width 542 height 60
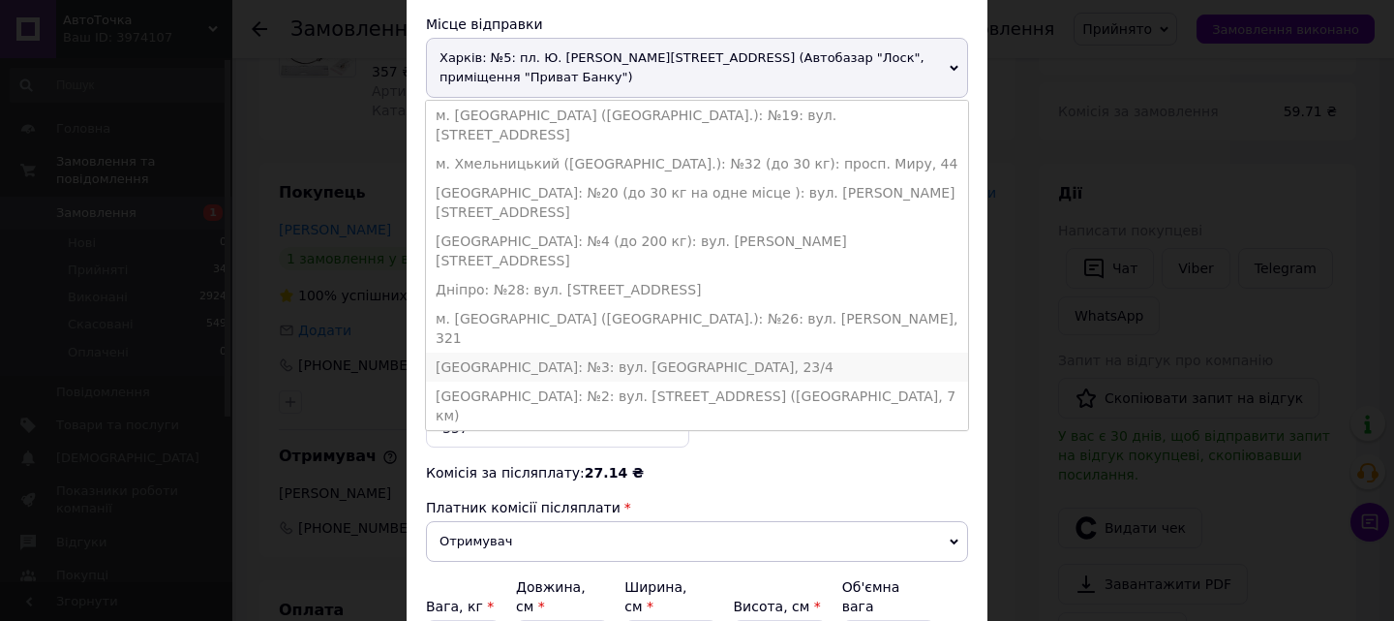
click at [484, 352] on li "[GEOGRAPHIC_DATA]: №3: вул. [GEOGRAPHIC_DATA], 23/4" at bounding box center [697, 366] width 542 height 29
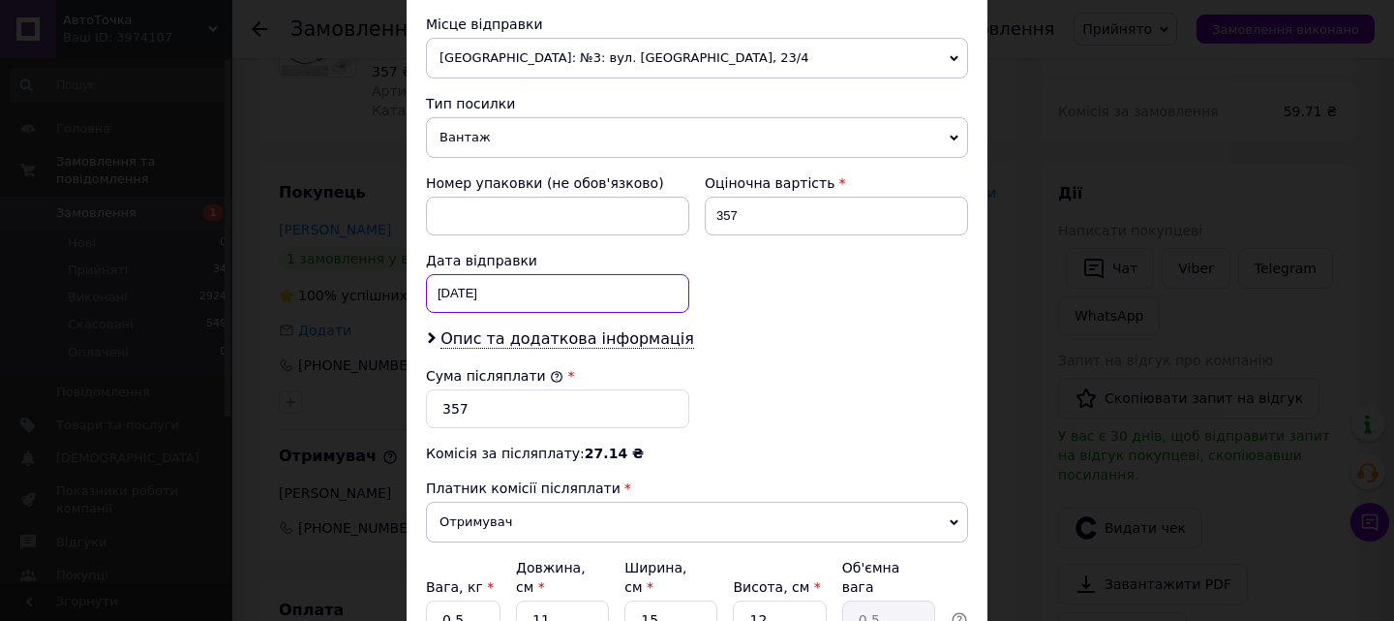
click at [491, 296] on div "[DATE] < 2025 > < Сентябрь > Пн Вт Ср Чт Пт Сб Вс 1 2 3 4 5 6 7 8 9 10 11 12 13…" at bounding box center [557, 293] width 263 height 39
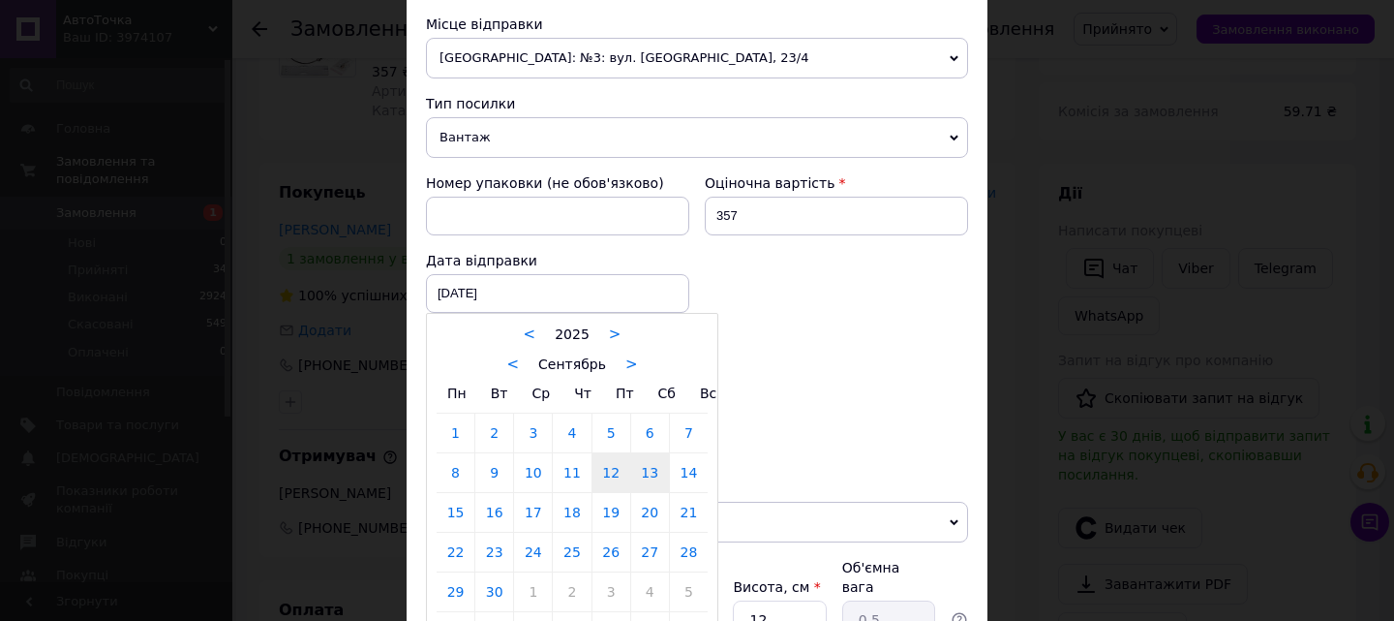
click at [642, 482] on link "13" at bounding box center [650, 472] width 38 height 39
type input "[DATE]"
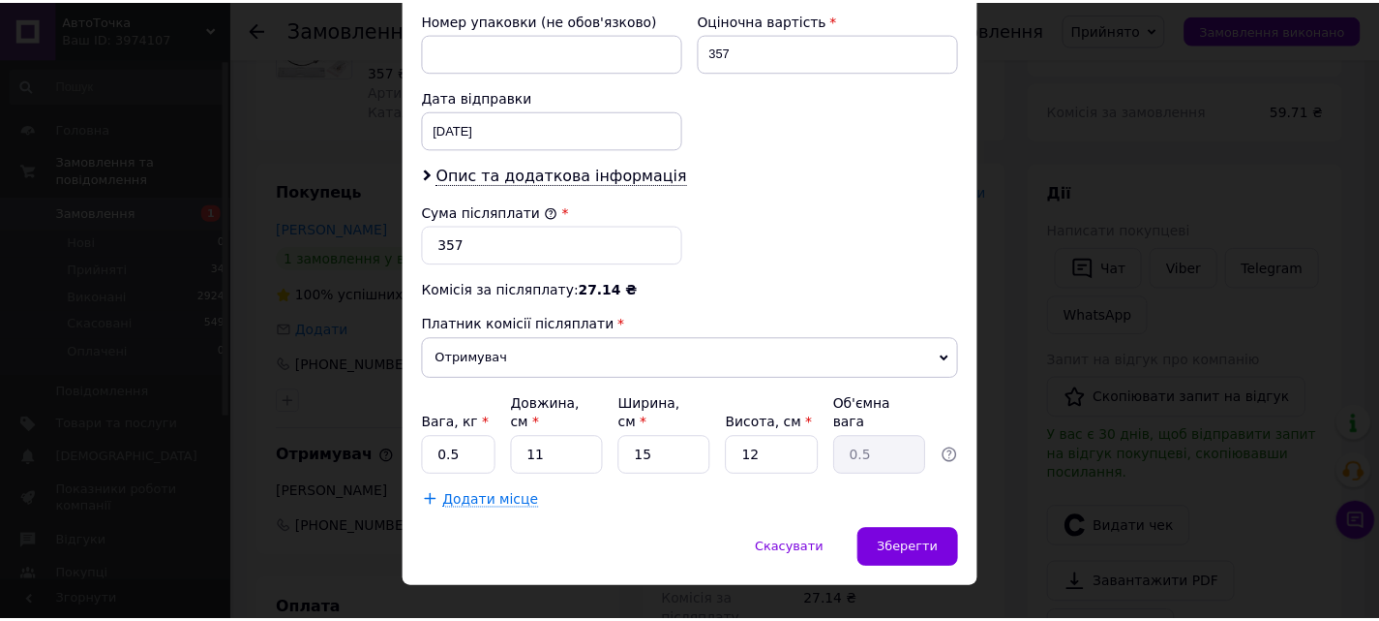
scroll to position [857, 0]
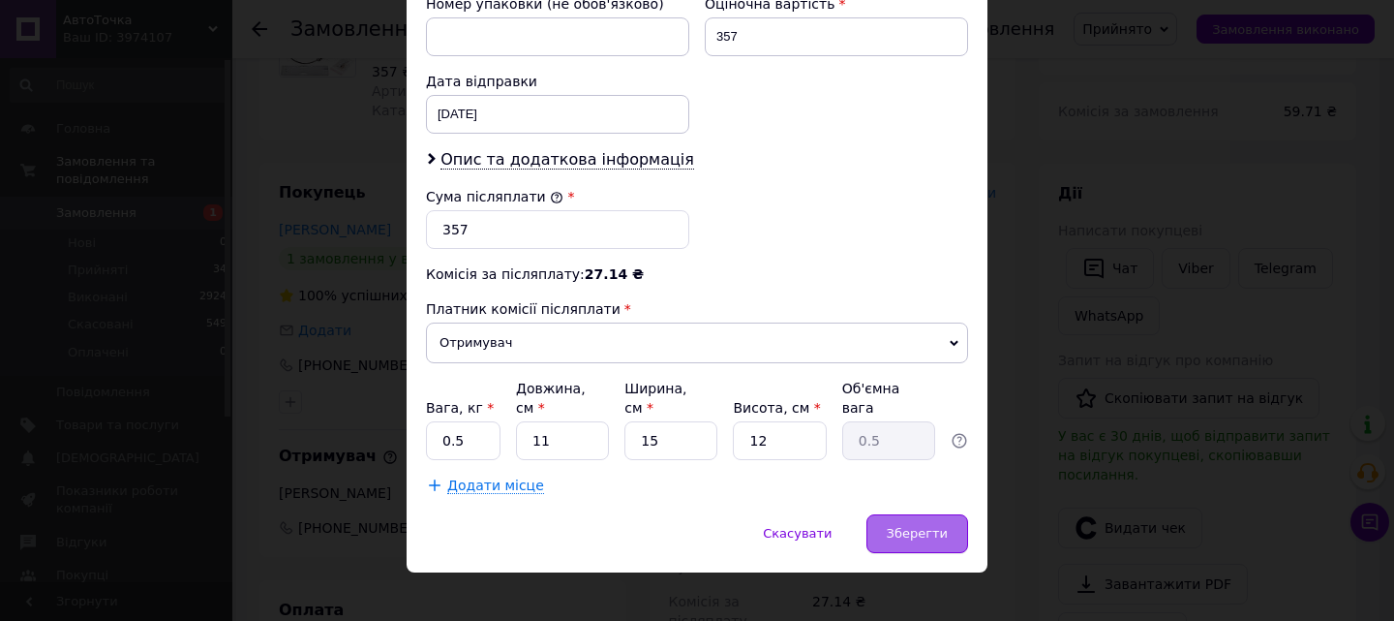
click at [940, 526] on span "Зберегти" at bounding box center [917, 533] width 61 height 15
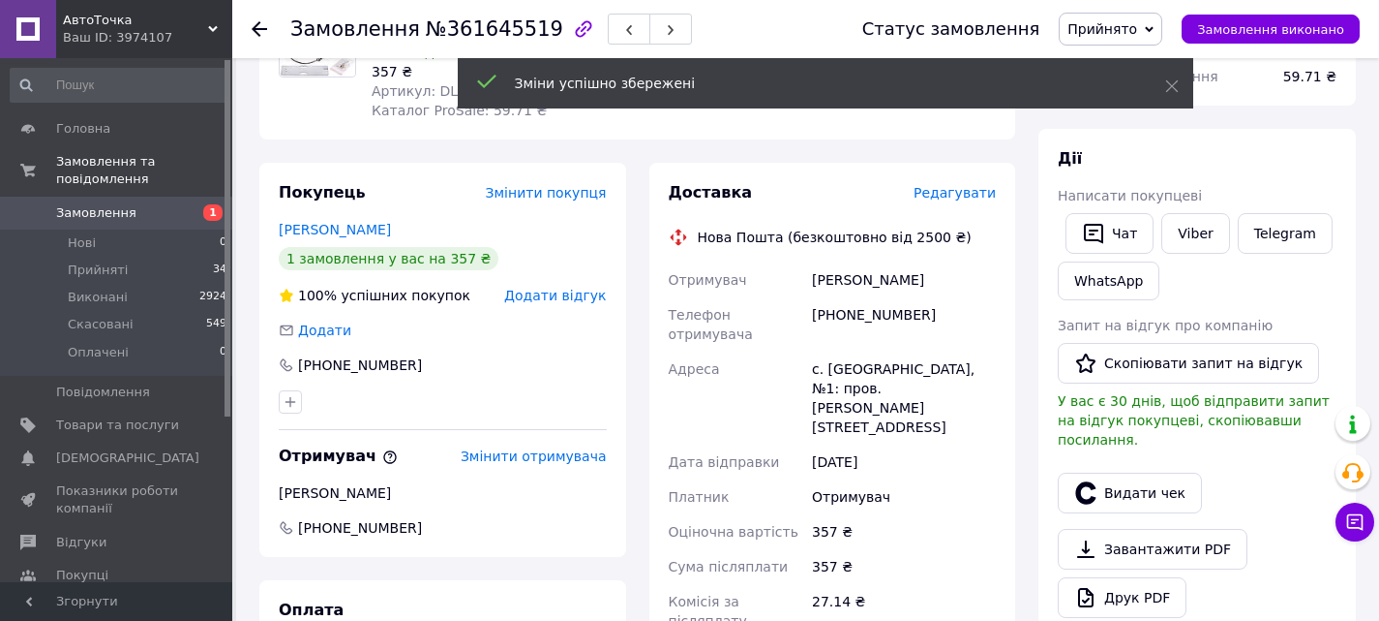
scroll to position [514, 0]
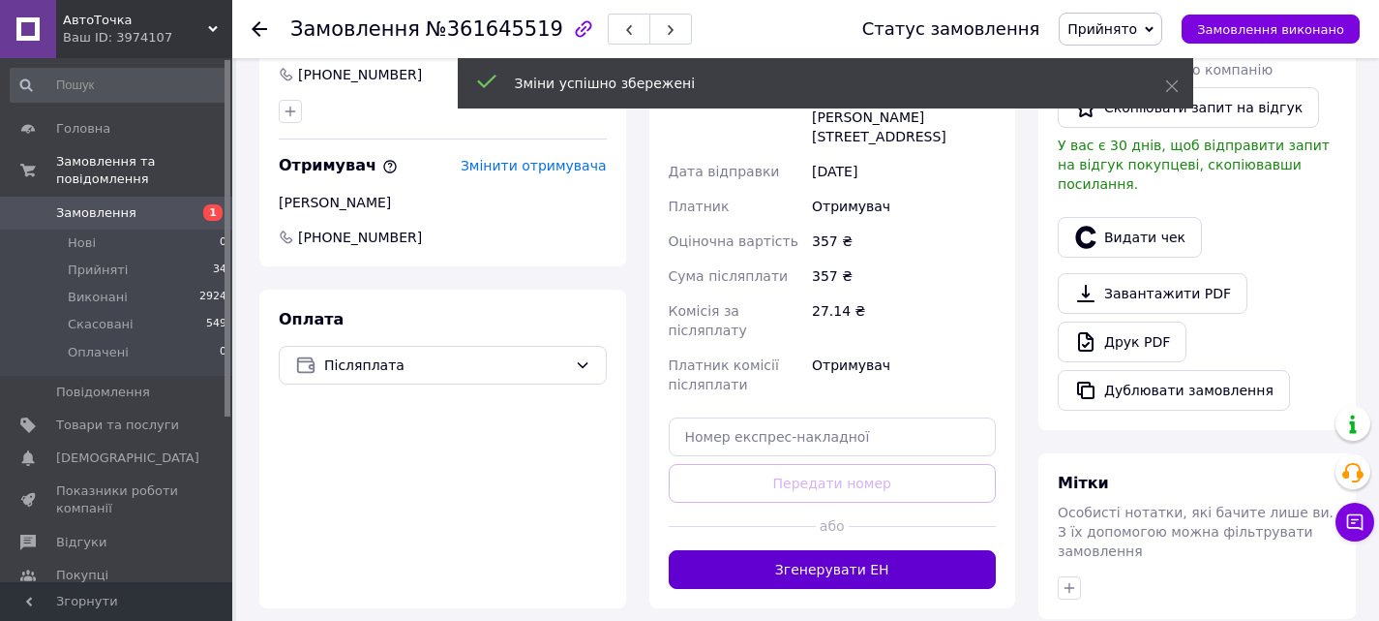
click at [873, 550] on button "Згенерувати ЕН" at bounding box center [833, 569] width 328 height 39
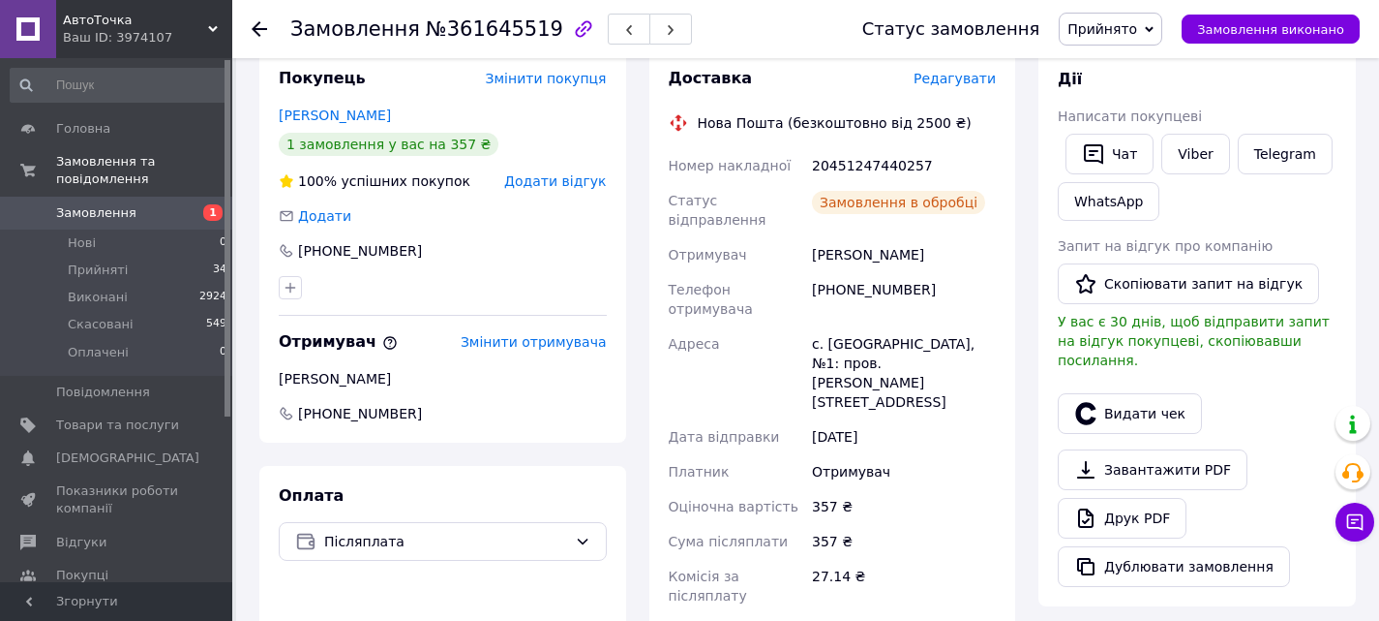
scroll to position [320, 0]
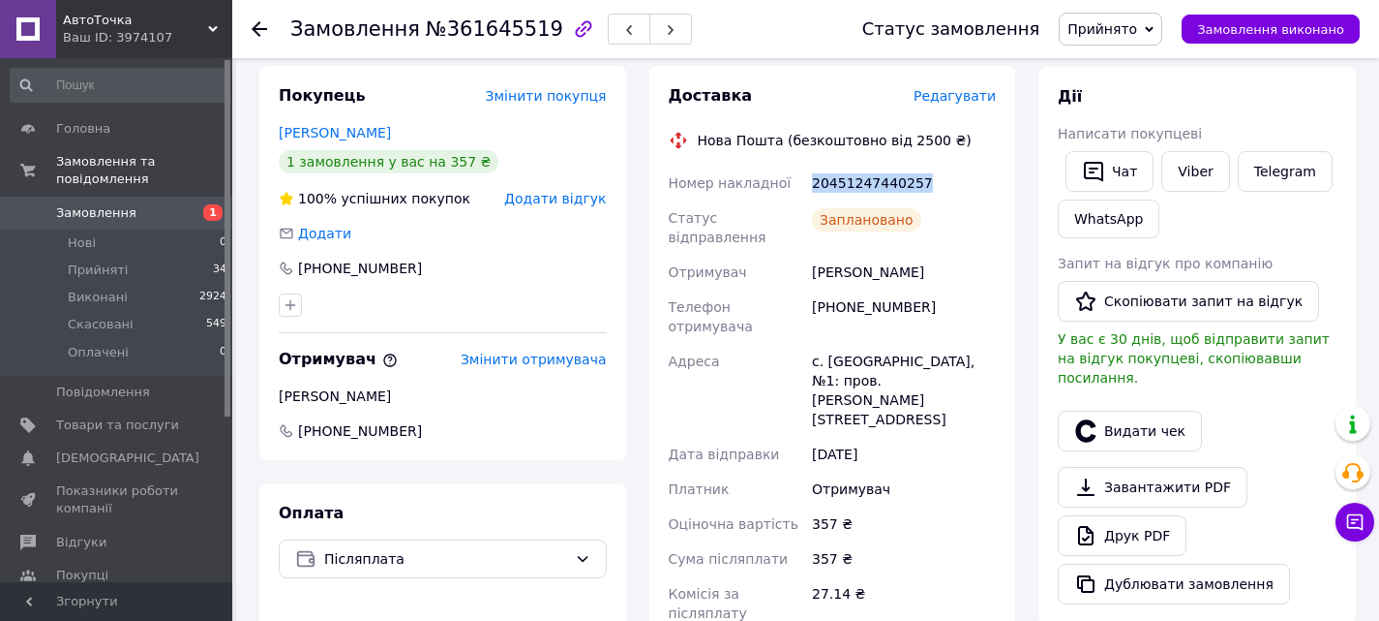
drag, startPoint x: 913, startPoint y: 179, endPoint x: 803, endPoint y: 176, distance: 109.4
click at [803, 176] on div "Номер накладної 20451247440257 Статус відправлення Заплановано Отримувач [PERSO…" at bounding box center [833, 443] width 336 height 554
copy div "Номер накладної 20451247440257"
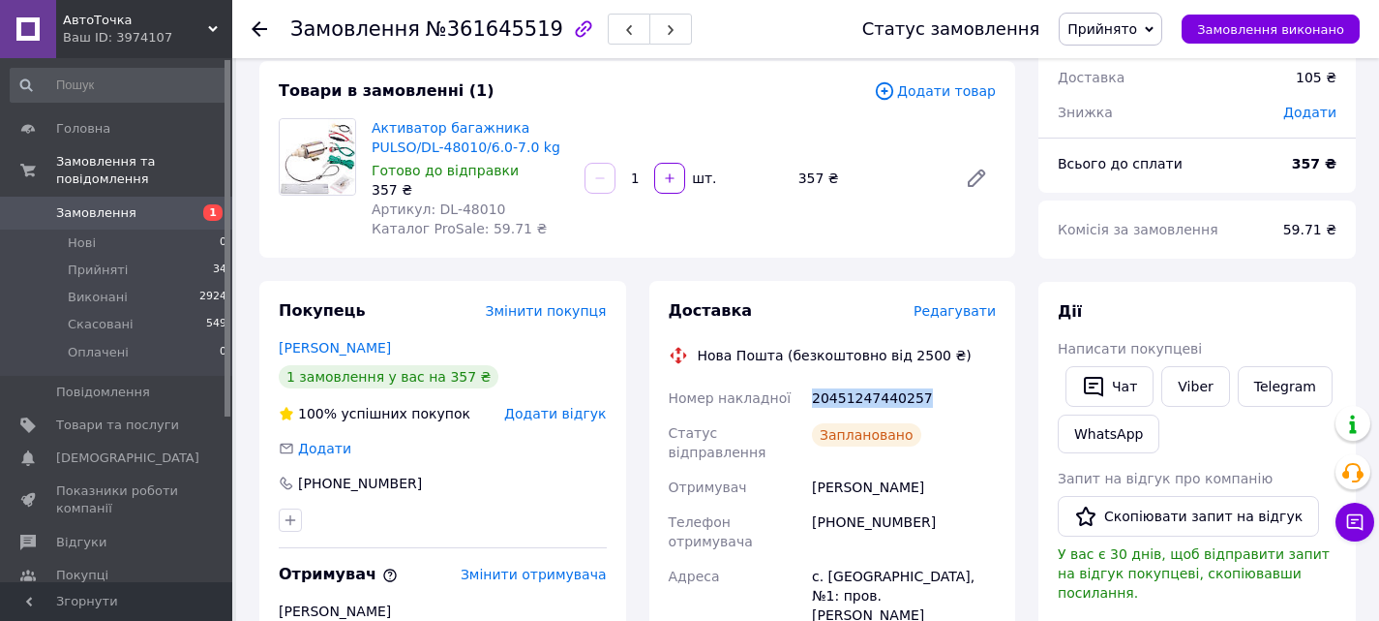
scroll to position [30, 0]
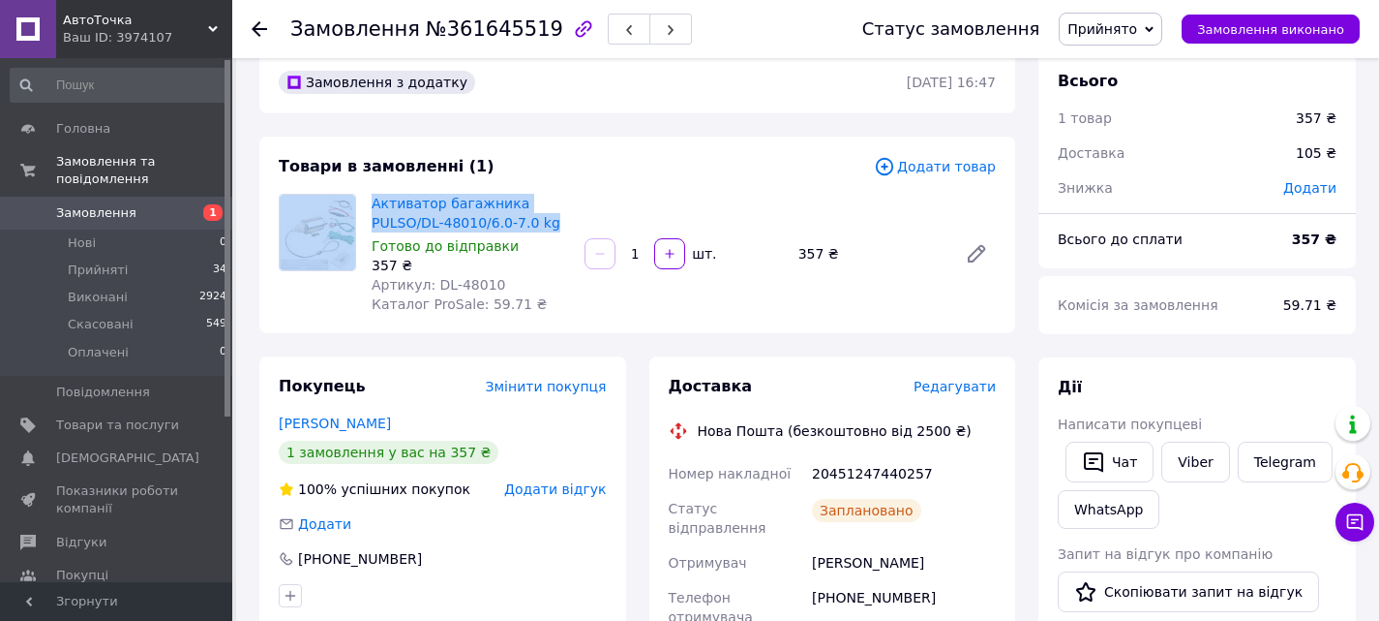
drag, startPoint x: 521, startPoint y: 217, endPoint x: 326, endPoint y: 203, distance: 195.1
click at [326, 203] on div "Активатор багажника PULSO/DL-48010/6.0-7.0 kg Готово до відправки 357 ₴ Артикул…" at bounding box center [637, 254] width 733 height 120
copy div "Активатор багажника PULSO/DL-48010/6.0-7.0 kg"
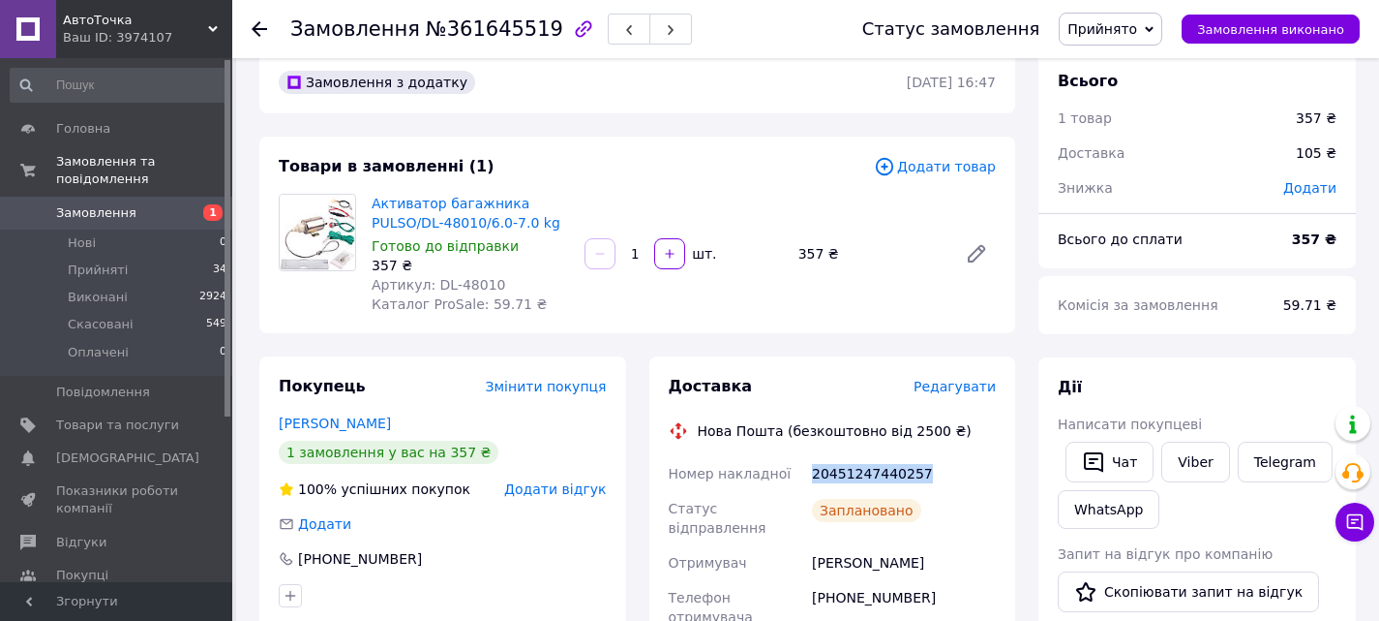
drag, startPoint x: 914, startPoint y: 471, endPoint x: 795, endPoint y: 479, distance: 119.3
click at [143, 204] on span "Замовлення" at bounding box center [117, 212] width 123 height 17
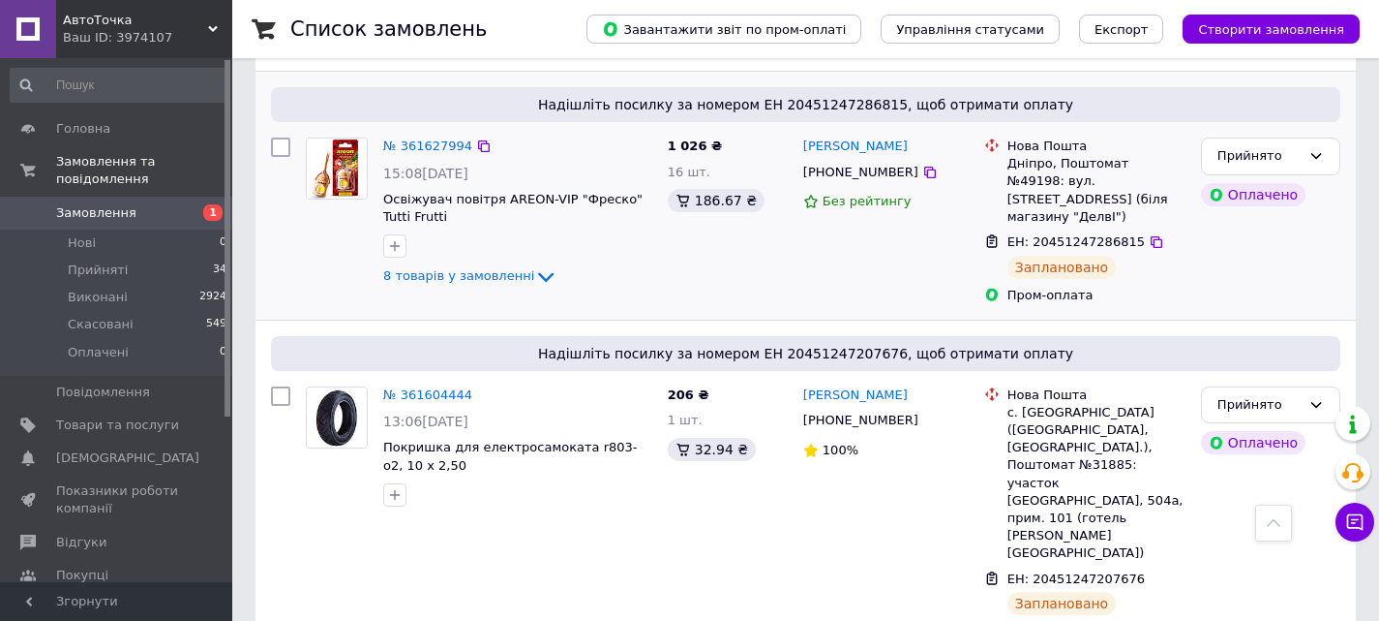
scroll to position [1065, 0]
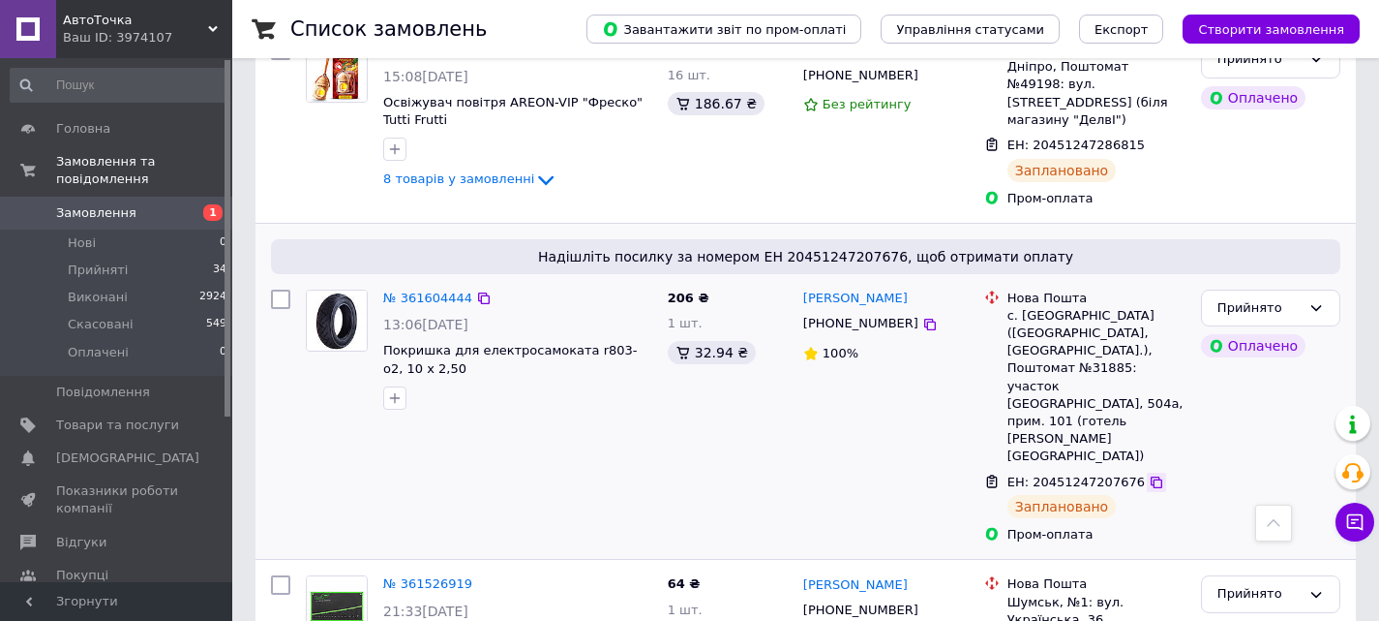
click at [1149, 474] on icon at bounding box center [1156, 481] width 15 height 15
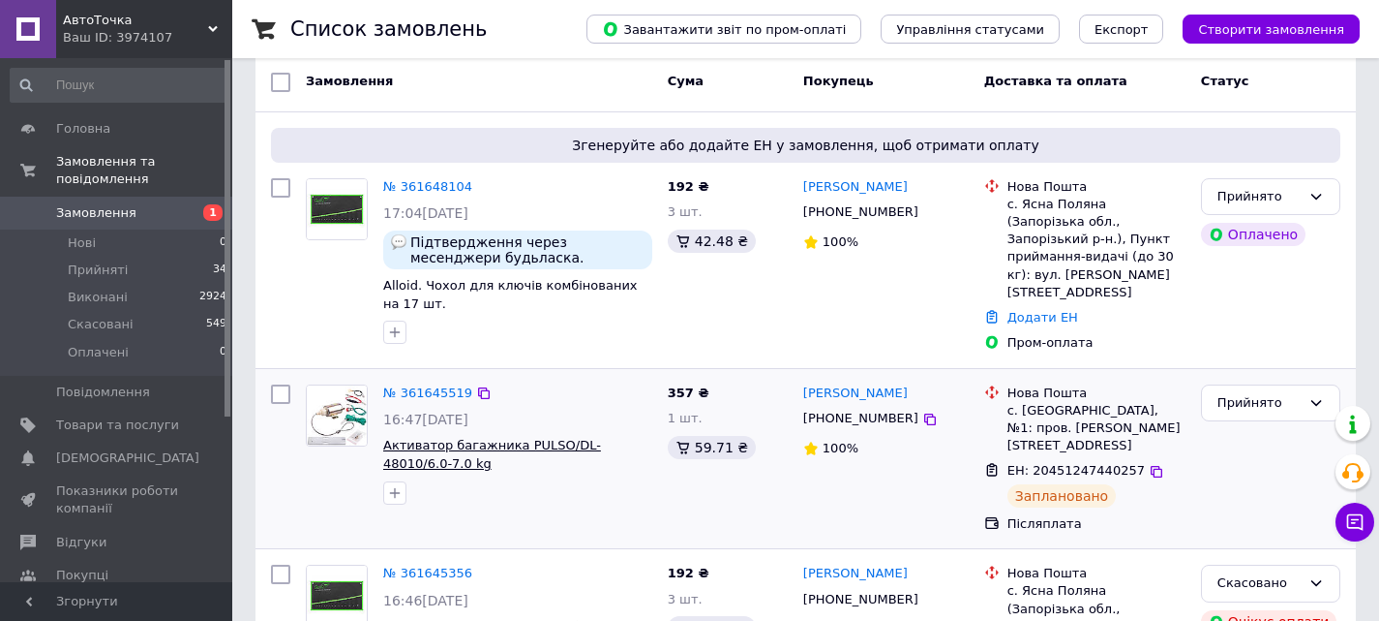
scroll to position [0, 0]
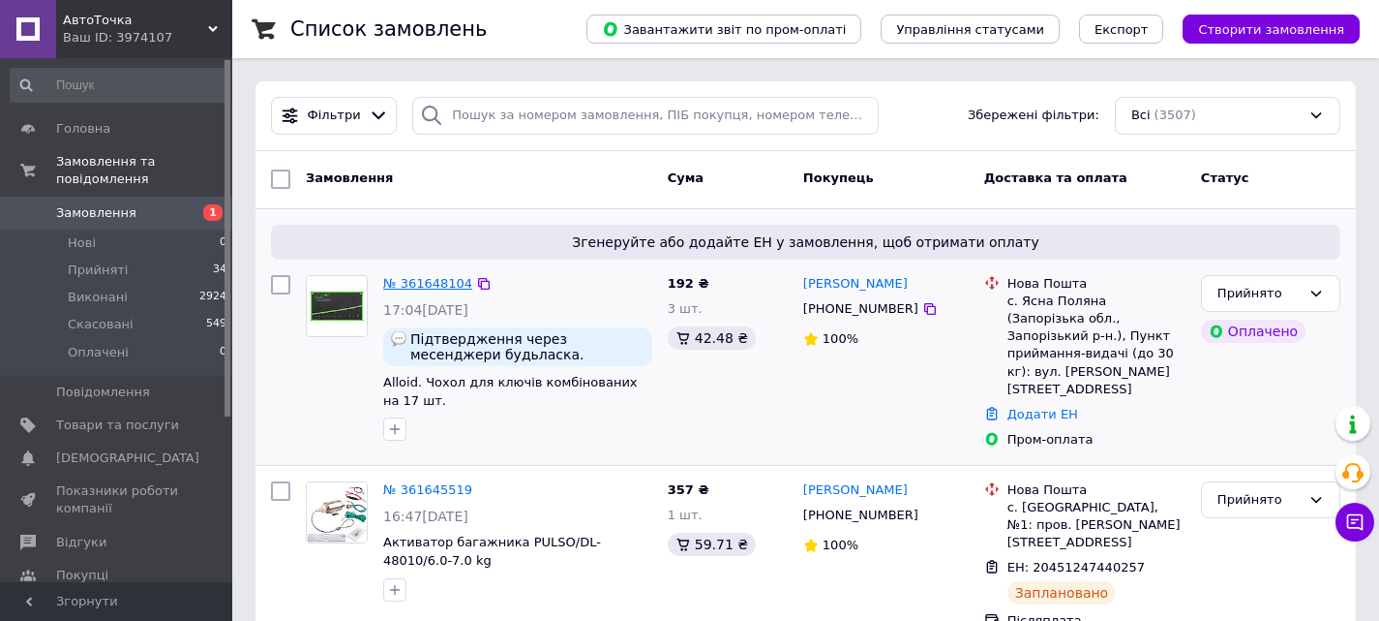
click at [410, 277] on link "№ 361648104" at bounding box center [427, 283] width 89 height 15
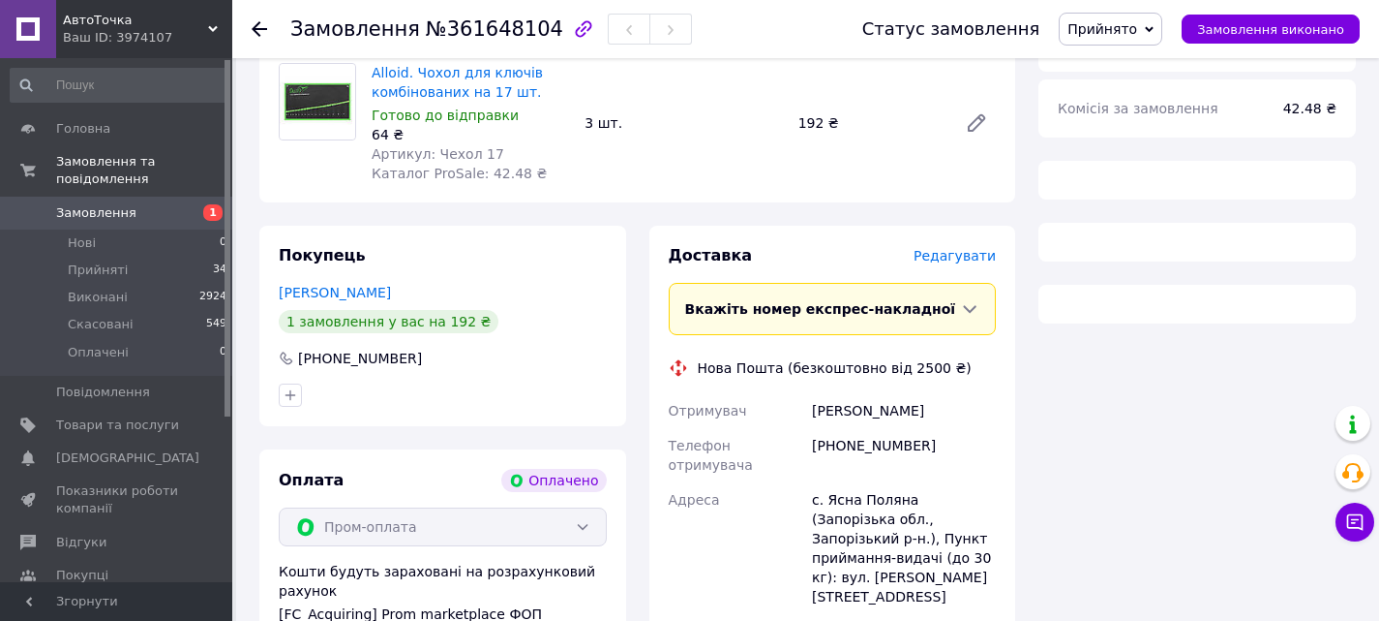
scroll to position [349, 0]
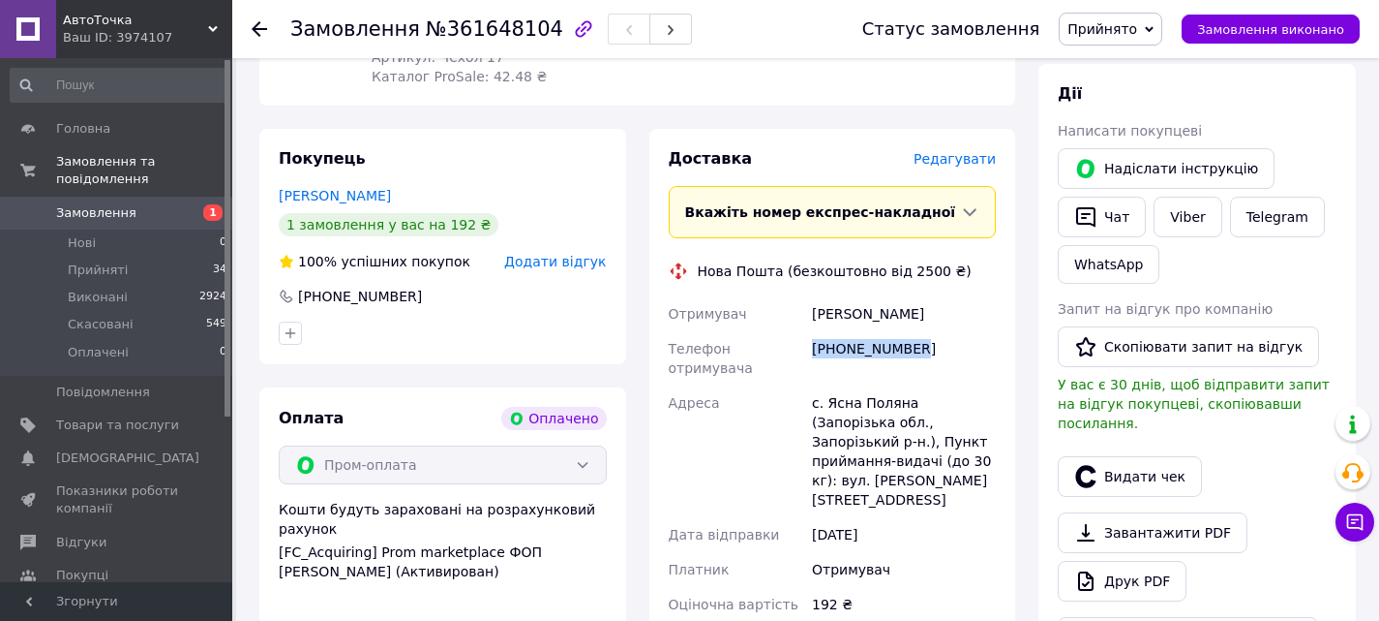
drag, startPoint x: 909, startPoint y: 318, endPoint x: 819, endPoint y: 332, distance: 91.2
click at [815, 331] on div "[PHONE_NUMBER]" at bounding box center [904, 358] width 192 height 54
click at [253, 311] on div "Покупець Козак Серий 1 замовлення у вас на 192 ₴ 100% успішних покупок Додати в…" at bounding box center [443, 478] width 390 height 699
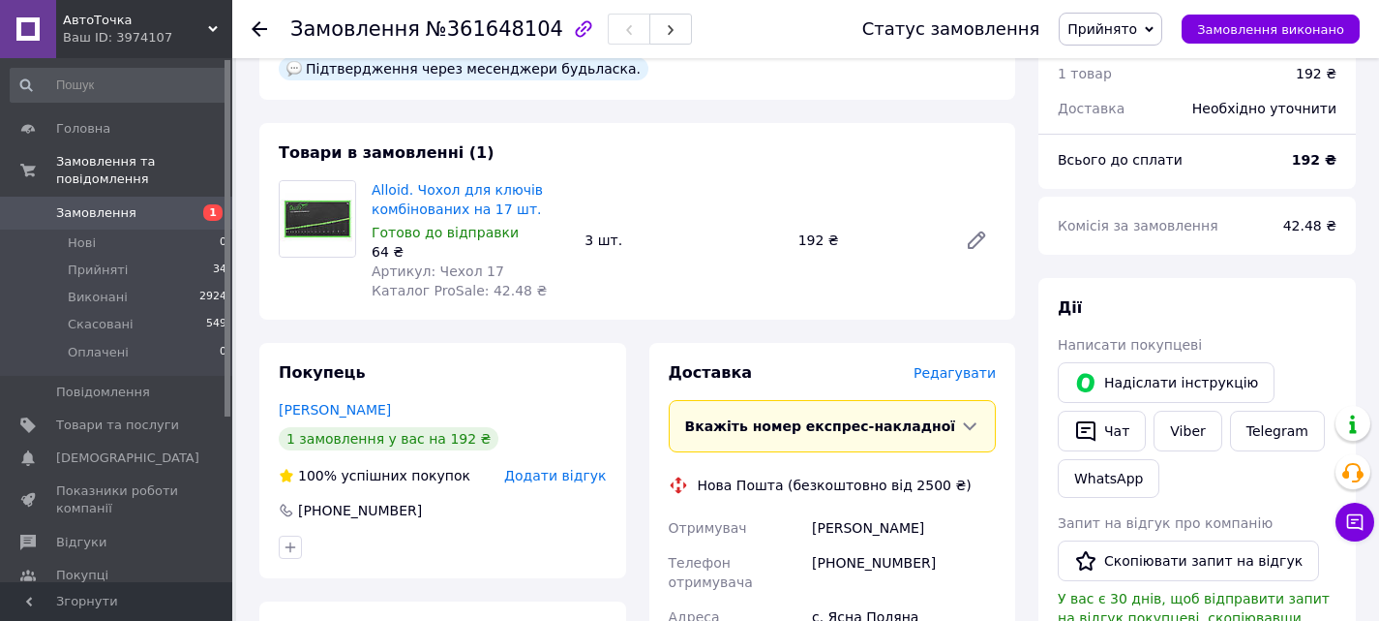
scroll to position [0, 0]
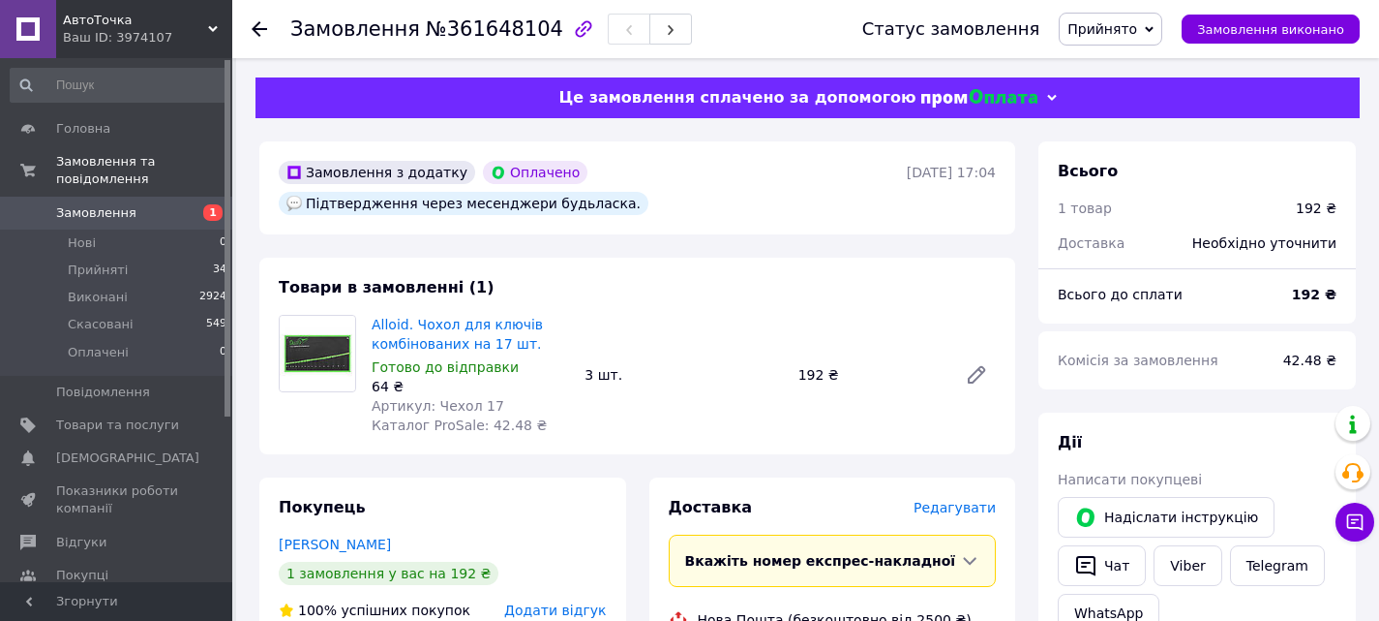
click at [278, 422] on div "Товари в замовленні (1) Alloid. Чохол для ключів комбінованих на 17 шт. Готово …" at bounding box center [637, 356] width 756 height 197
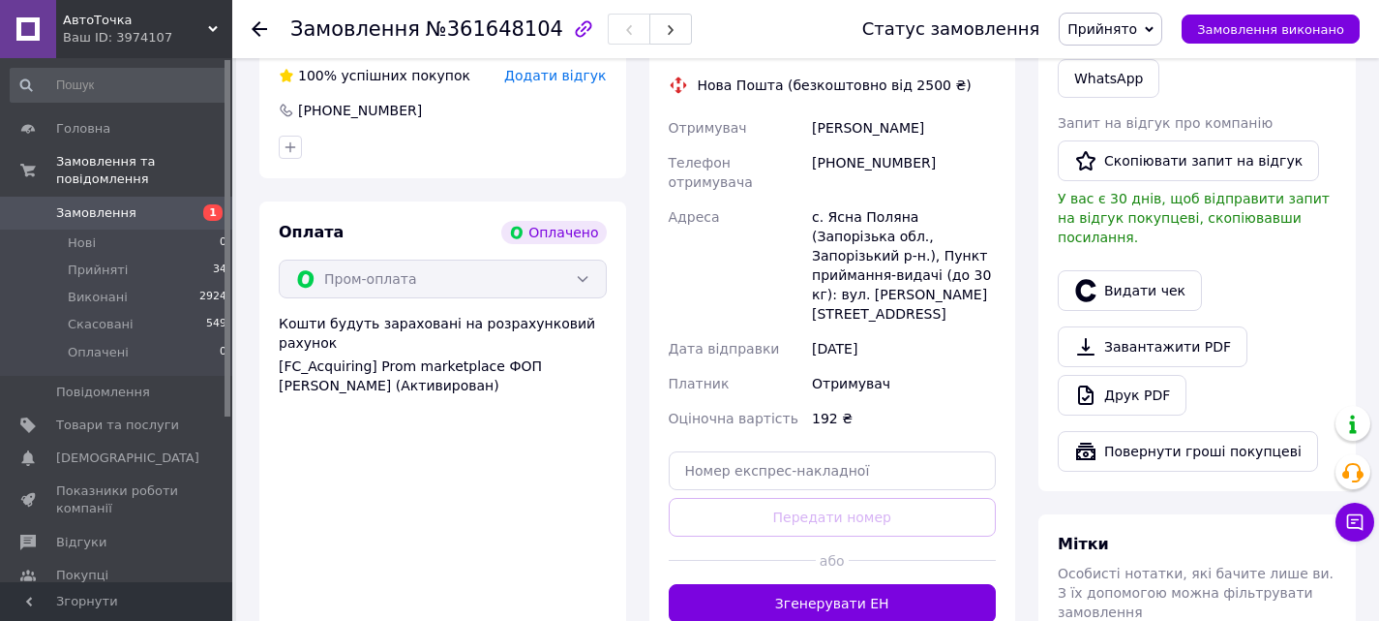
scroll to position [581, 0]
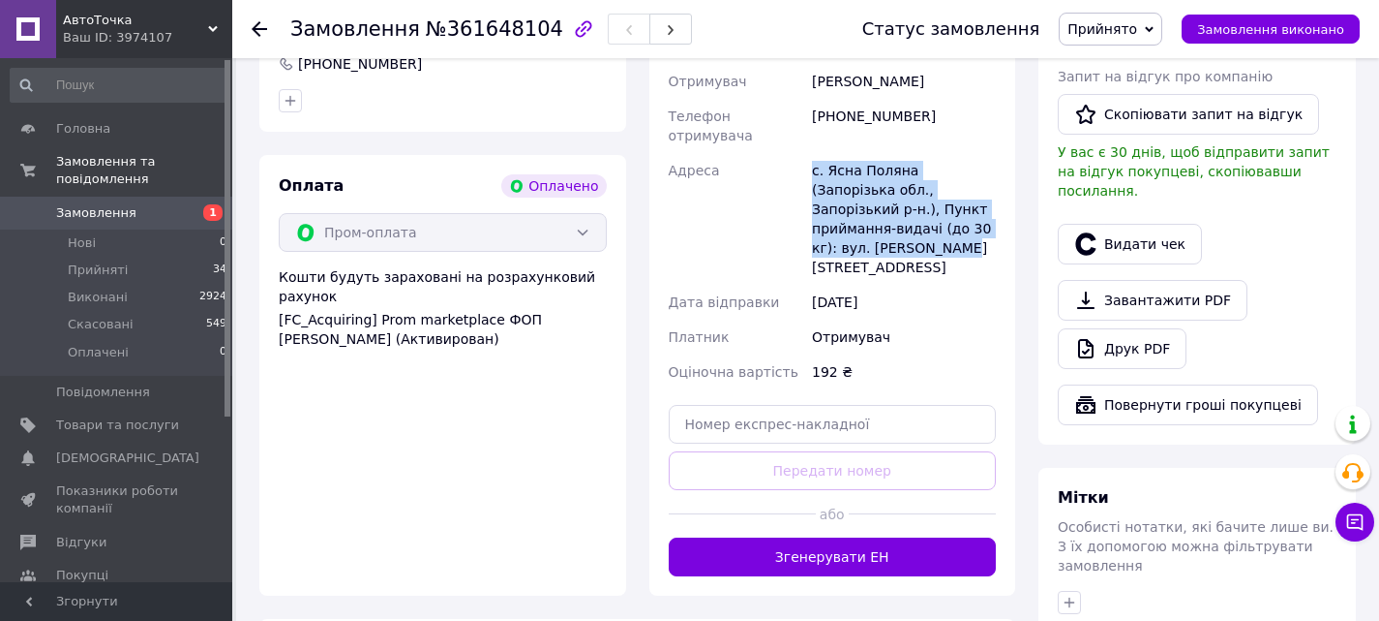
drag, startPoint x: 930, startPoint y: 178, endPoint x: 803, endPoint y: 138, distance: 132.9
click at [803, 138] on div "Отримувач Козак Серий Телефон отримувача [PHONE_NUMBER] Адреса с. Ясна Поляна (…" at bounding box center [833, 226] width 336 height 325
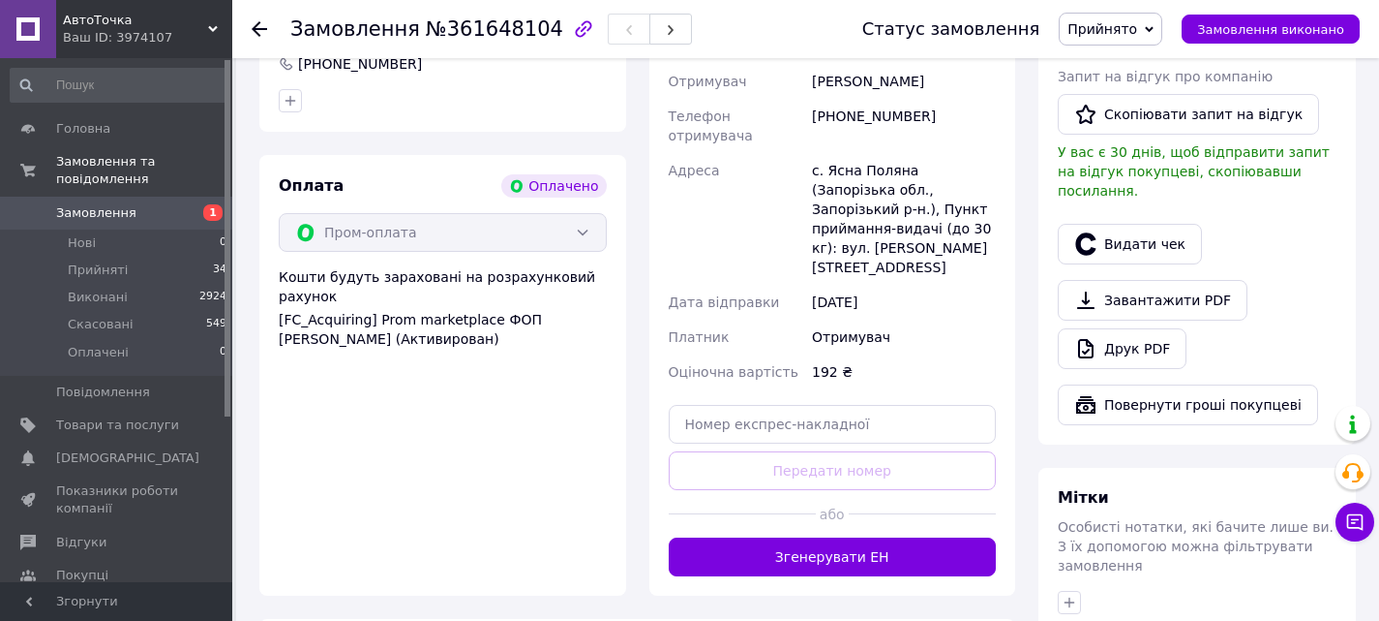
click at [280, 388] on div "Оплата Оплачено Пром-оплата Кошти будуть зараховані на розрахунковий рахунок [F…" at bounding box center [442, 375] width 367 height 440
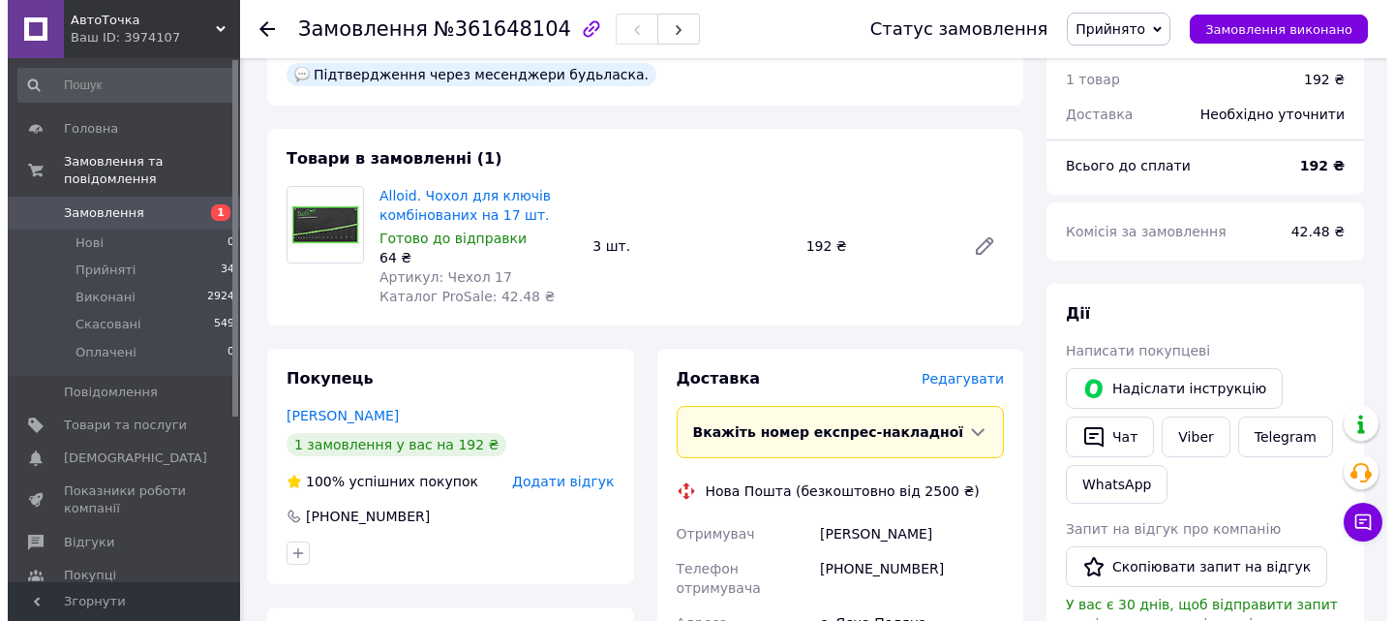
scroll to position [97, 0]
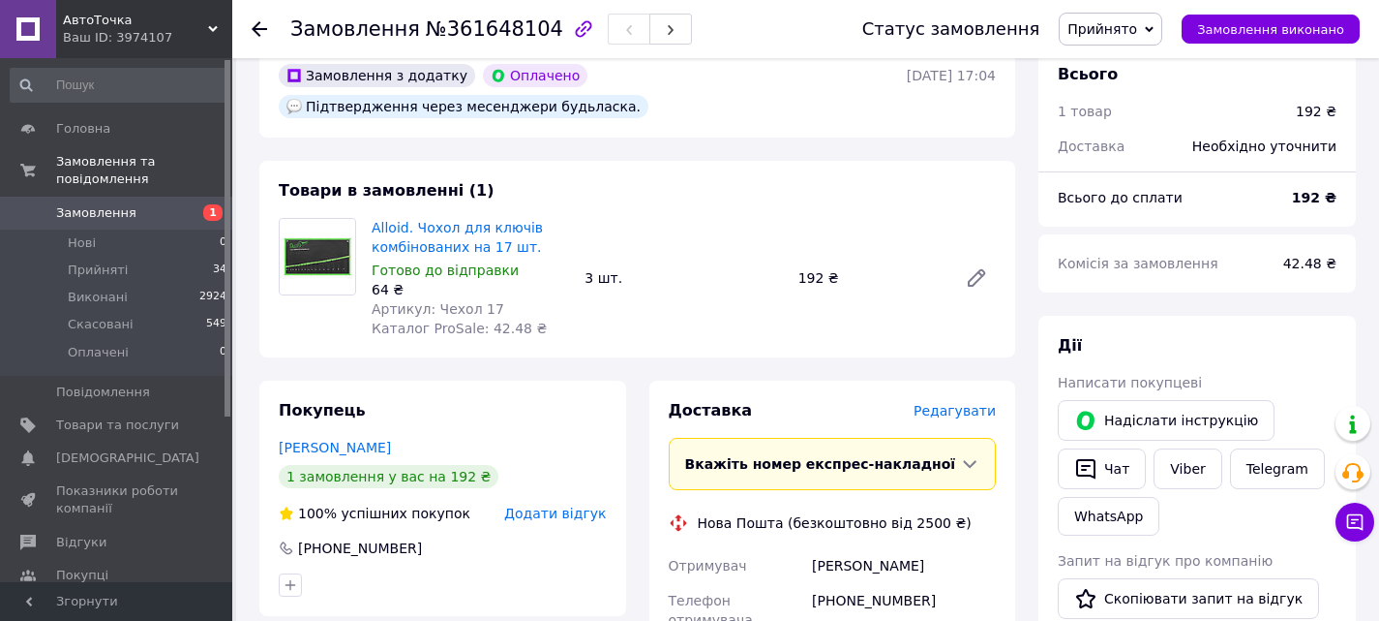
click at [948, 403] on span "Редагувати" at bounding box center [955, 410] width 82 height 15
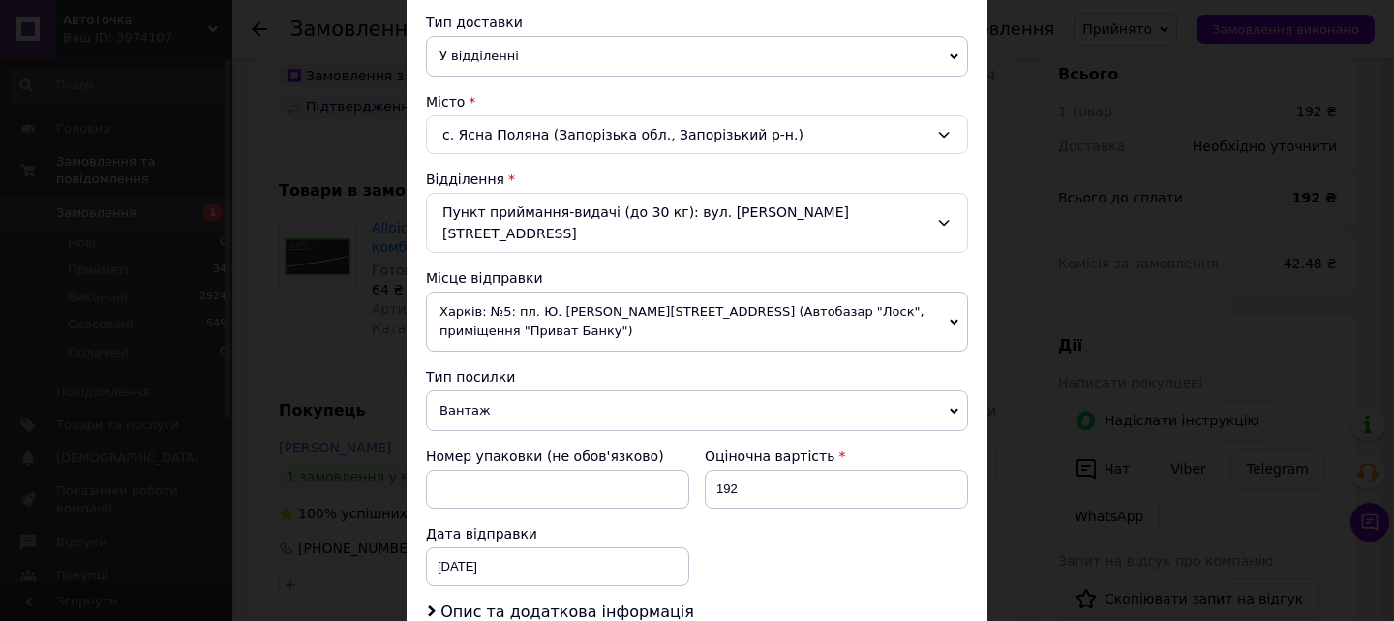
scroll to position [484, 0]
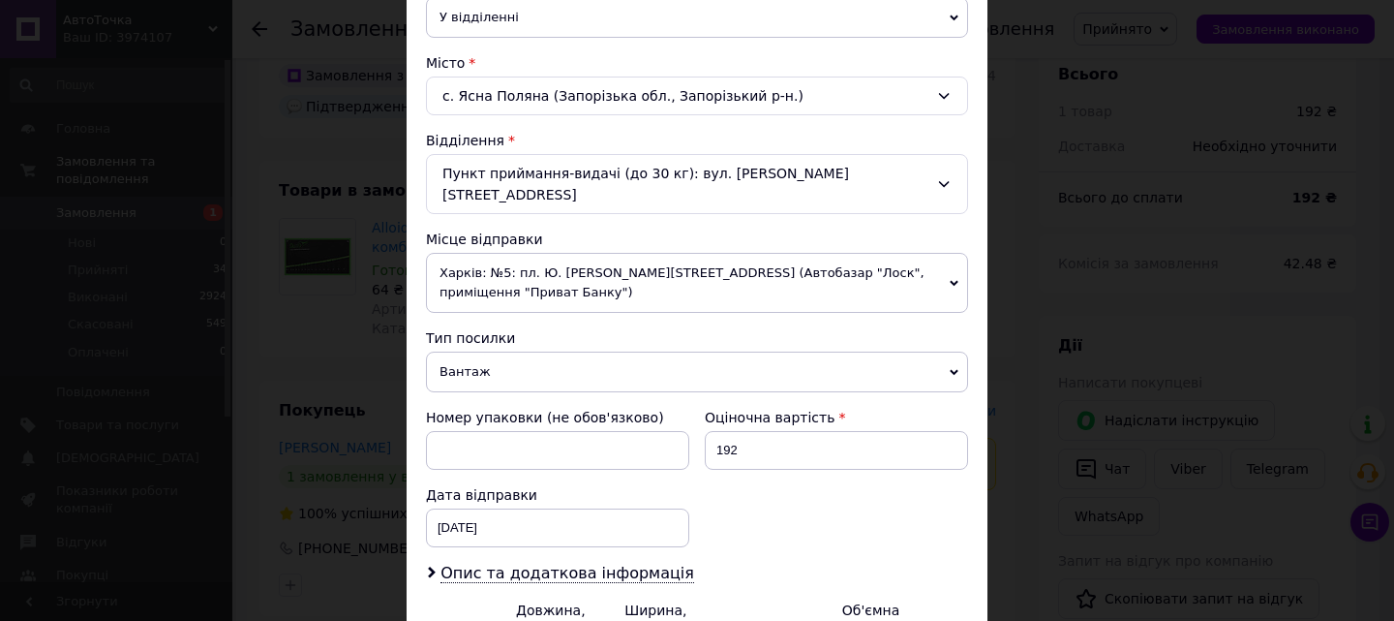
click at [489, 254] on span "Харків: №5: пл. Ю. [PERSON_NAME][STREET_ADDRESS] (Автобазар "Лоск", приміщення …" at bounding box center [697, 283] width 542 height 60
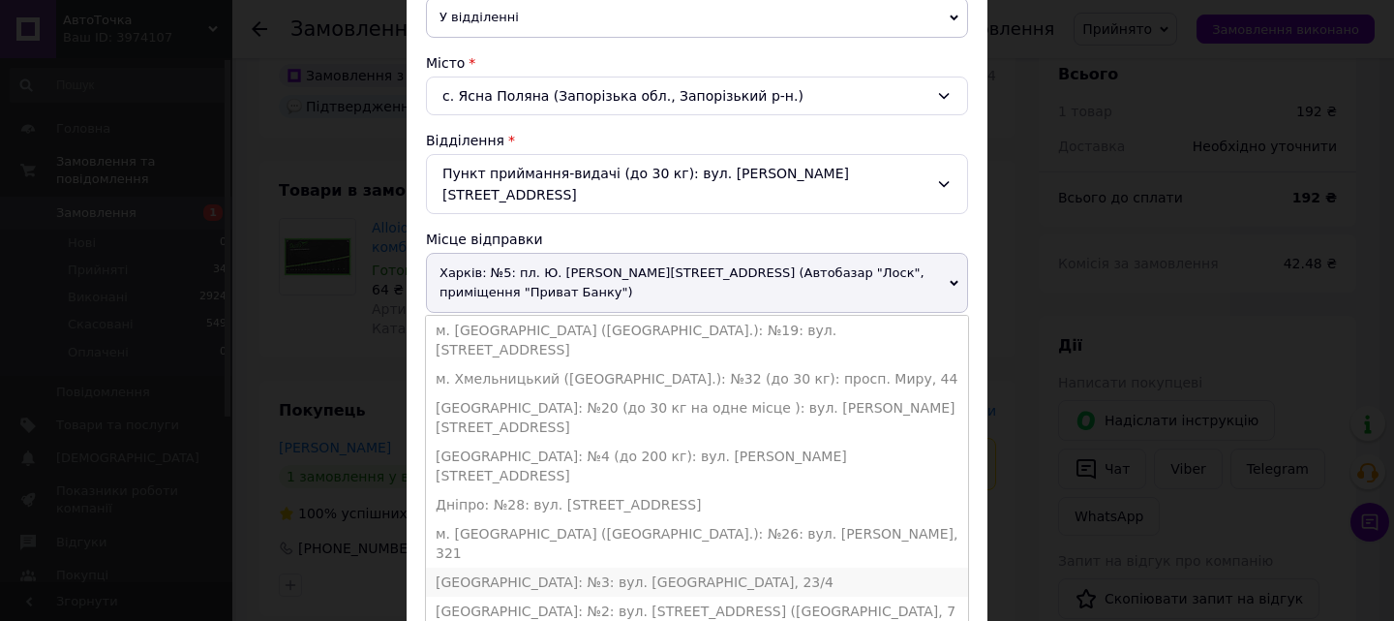
click at [507, 567] on li "[GEOGRAPHIC_DATA]: №3: вул. [GEOGRAPHIC_DATA], 23/4" at bounding box center [697, 581] width 542 height 29
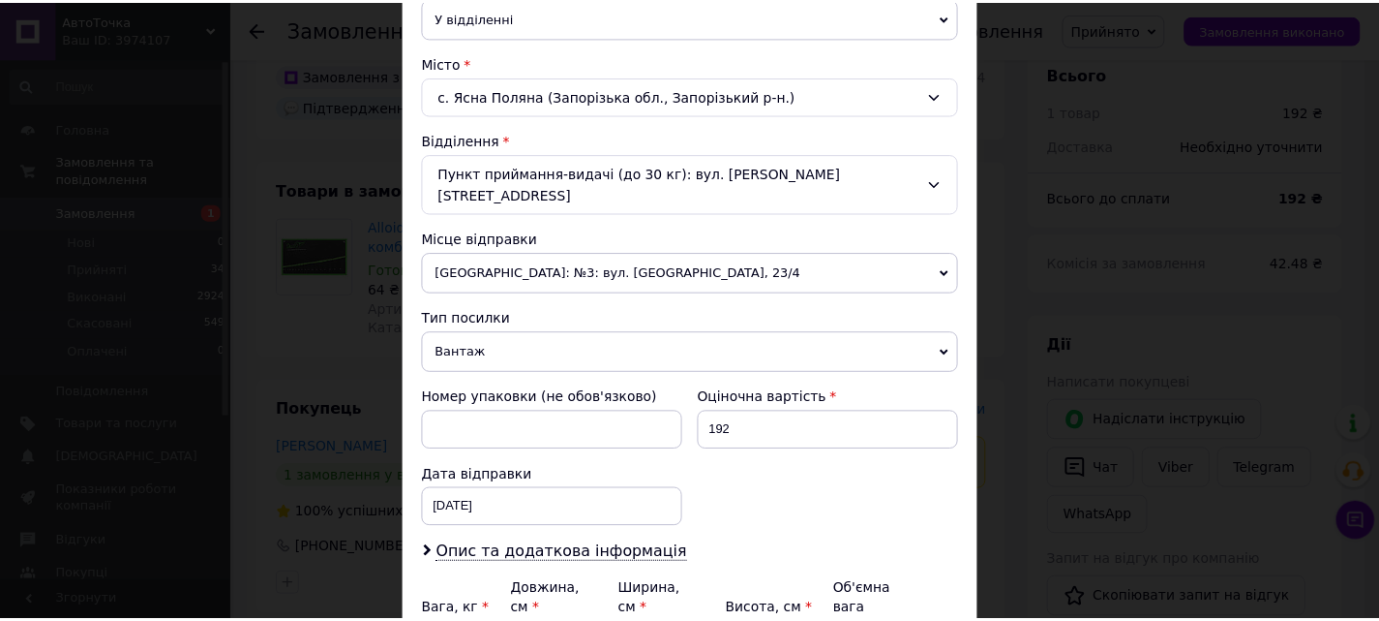
scroll to position [665, 0]
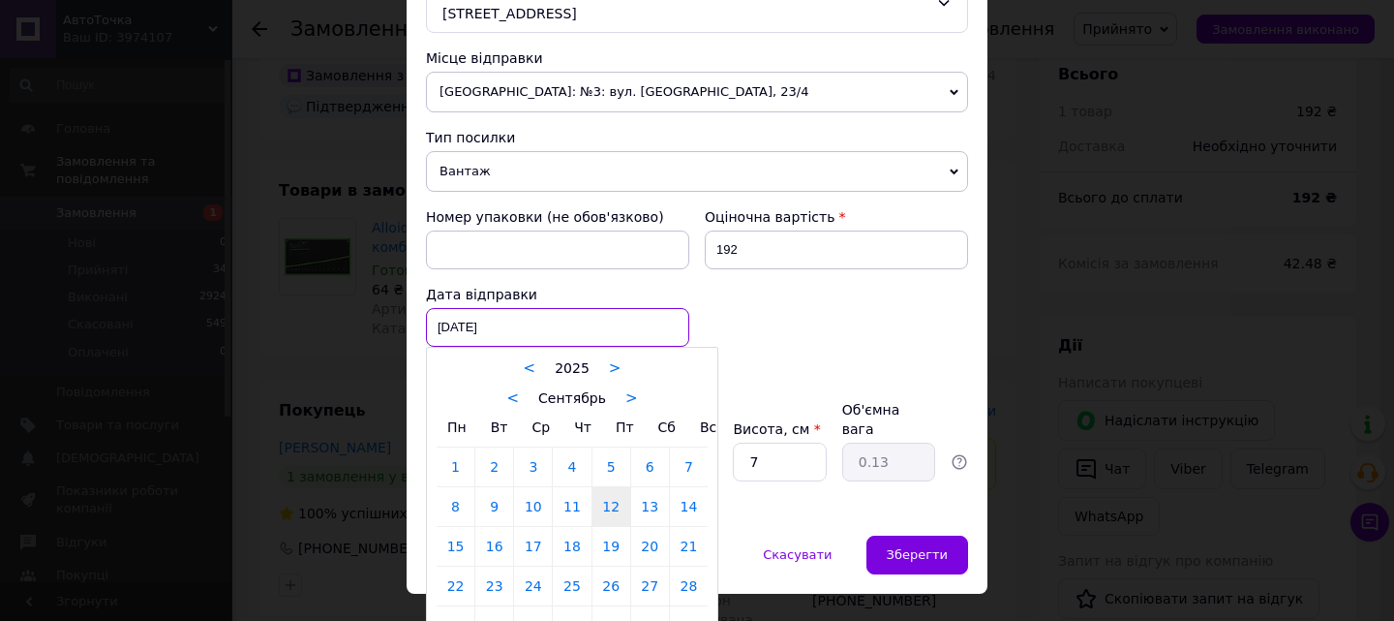
click at [479, 308] on div "[DATE] < 2025 > < Сентябрь > Пн Вт Ср Чт Пт Сб Вс 1 2 3 4 5 6 7 8 9 10 11 12 13…" at bounding box center [557, 327] width 263 height 39
click at [651, 491] on link "13" at bounding box center [650, 506] width 38 height 39
type input "[DATE]"
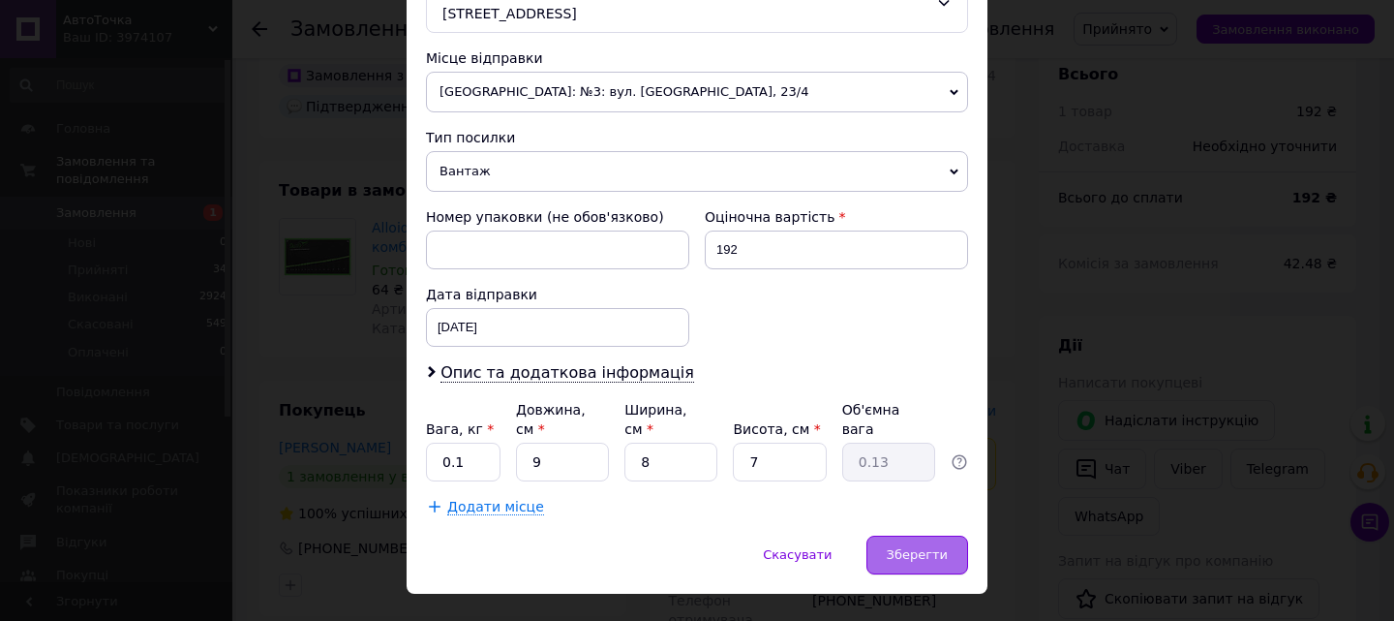
click at [905, 547] on span "Зберегти" at bounding box center [917, 554] width 61 height 15
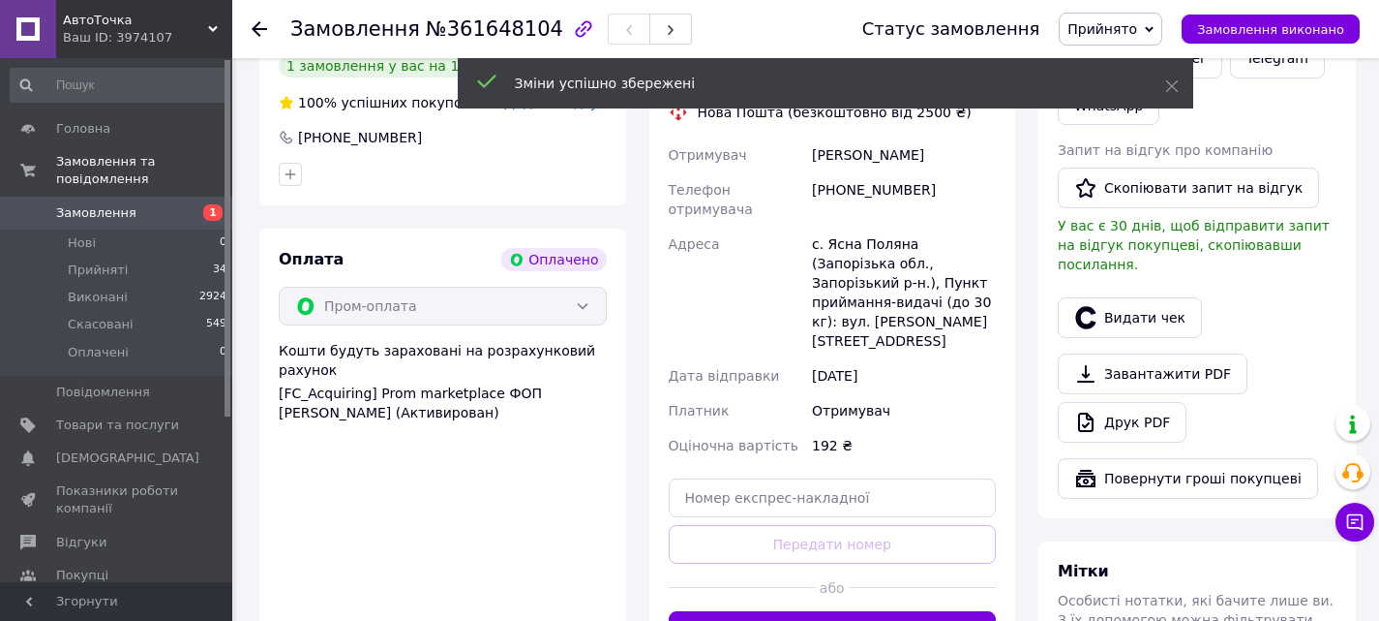
scroll to position [484, 0]
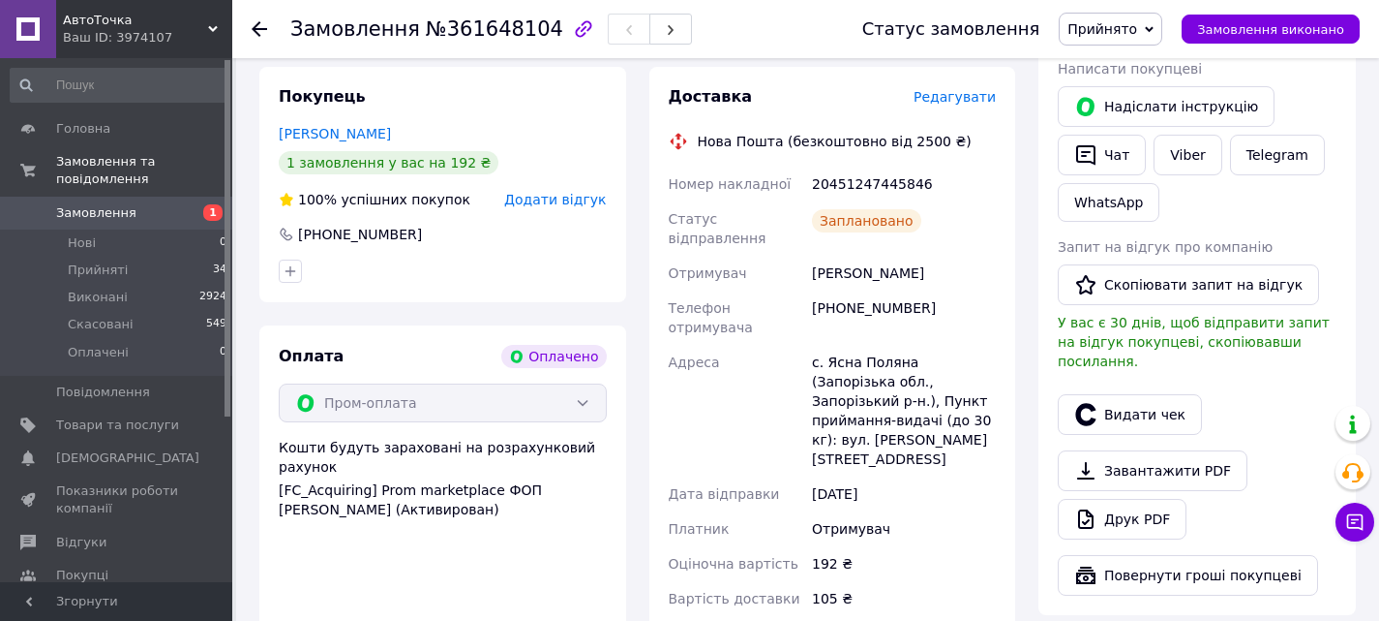
scroll to position [387, 0]
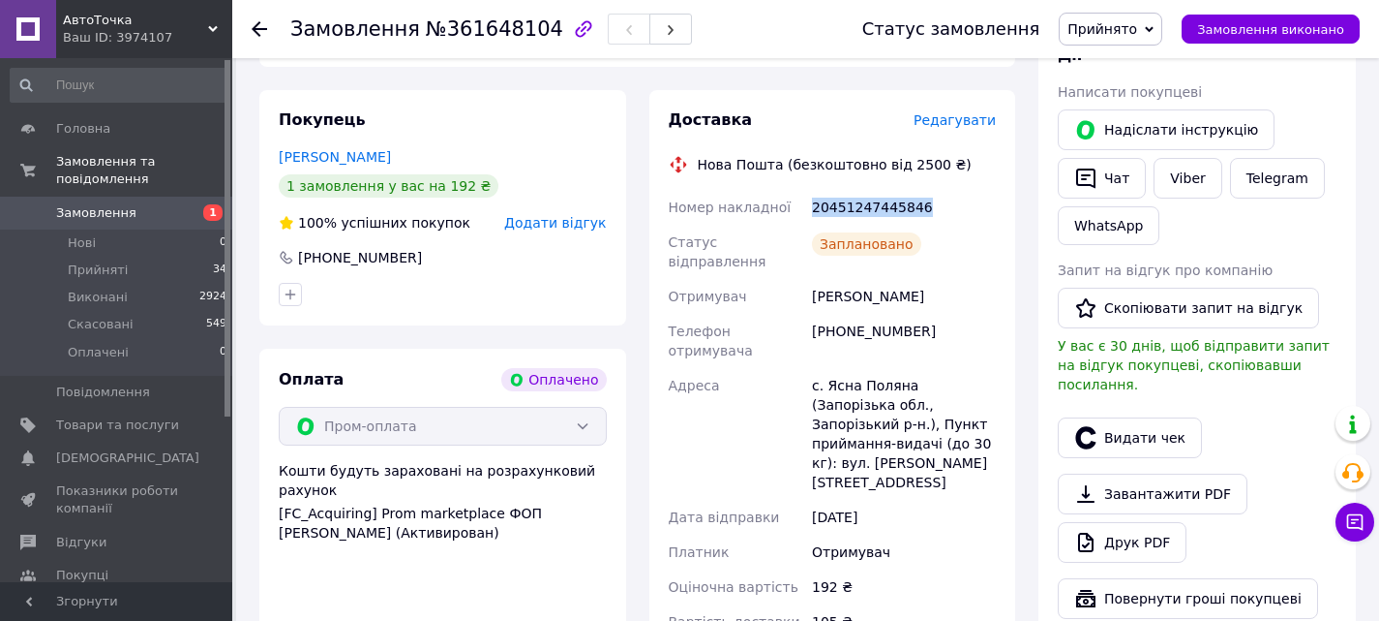
drag, startPoint x: 914, startPoint y: 171, endPoint x: 809, endPoint y: 176, distance: 104.7
click at [809, 190] on div "20451247445846" at bounding box center [904, 207] width 192 height 35
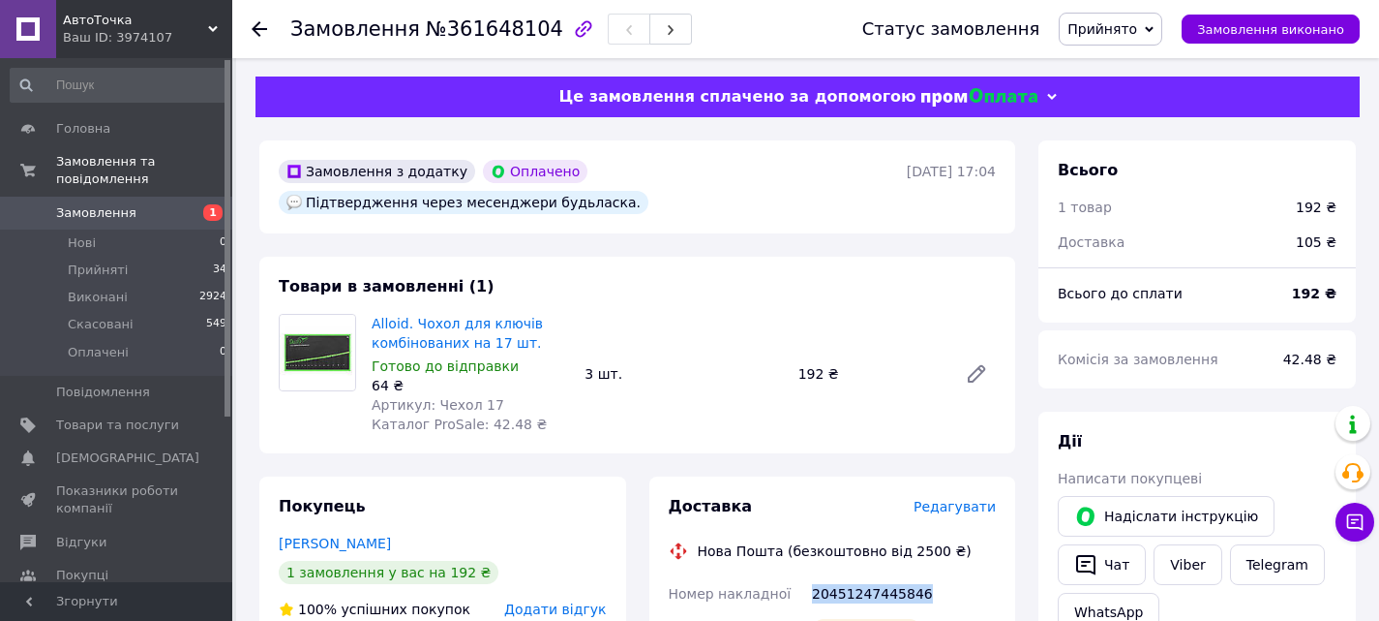
scroll to position [0, 0]
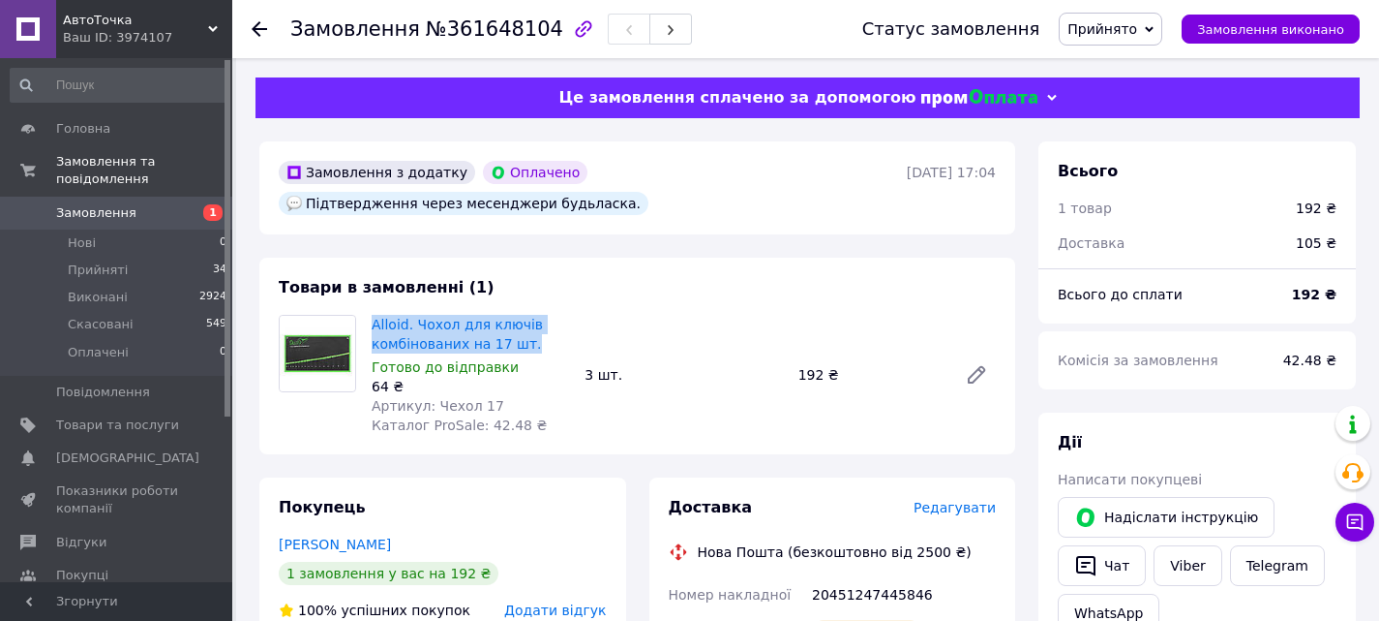
drag, startPoint x: 523, startPoint y: 315, endPoint x: 366, endPoint y: 288, distance: 159.2
click at [366, 311] on div "Alloid. Чохол для ключів комбінованих на 17 шт. Готово до відправки 64 ₴ Артику…" at bounding box center [470, 375] width 213 height 128
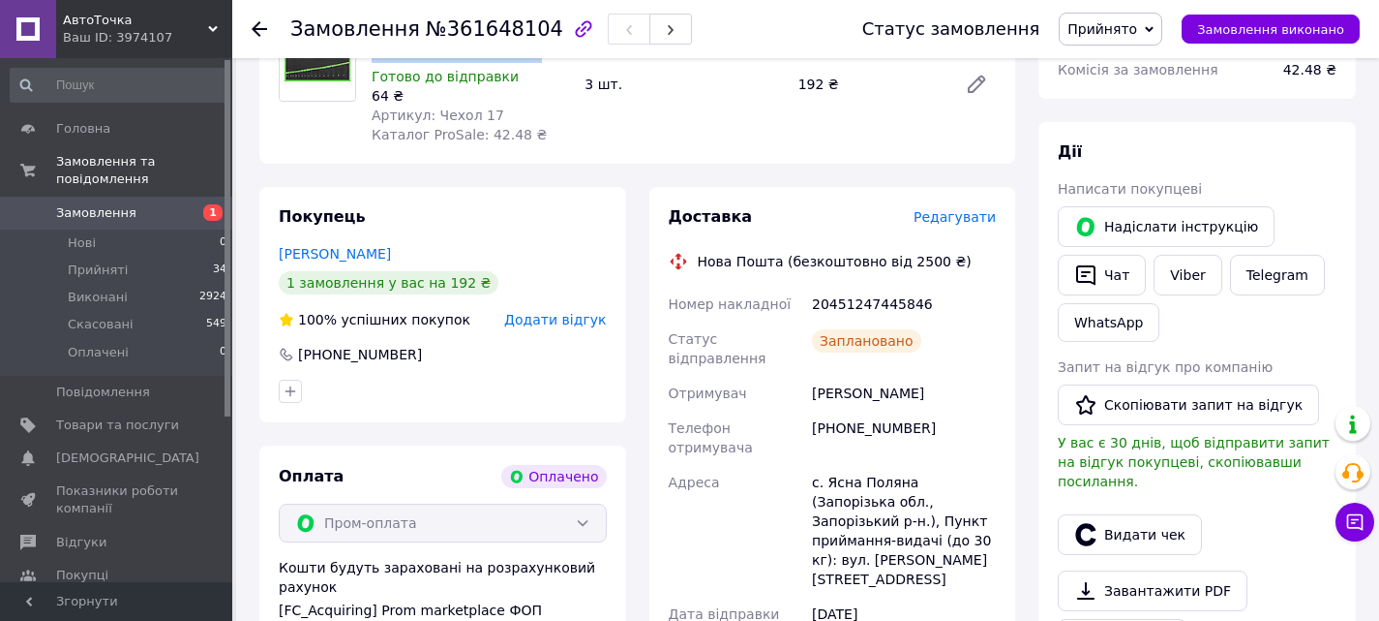
scroll to position [194, 0]
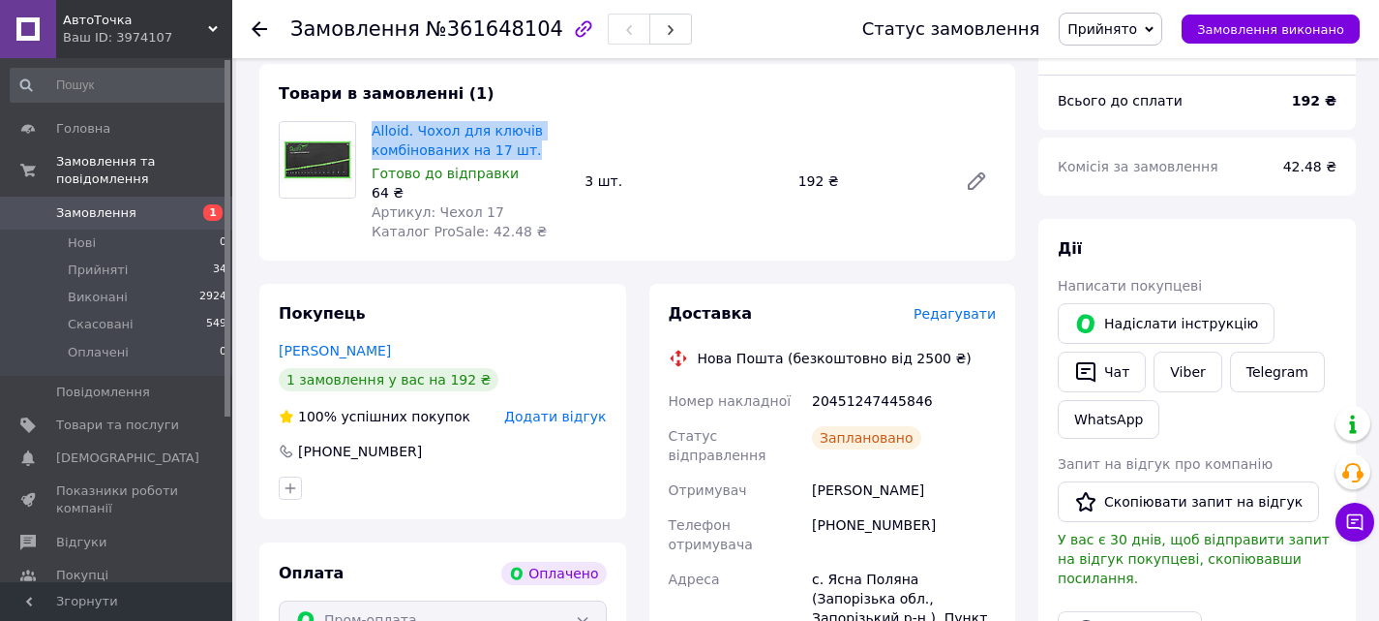
click at [90, 204] on span "Замовлення" at bounding box center [96, 212] width 80 height 17
